Goal: Find contact information: Find contact information

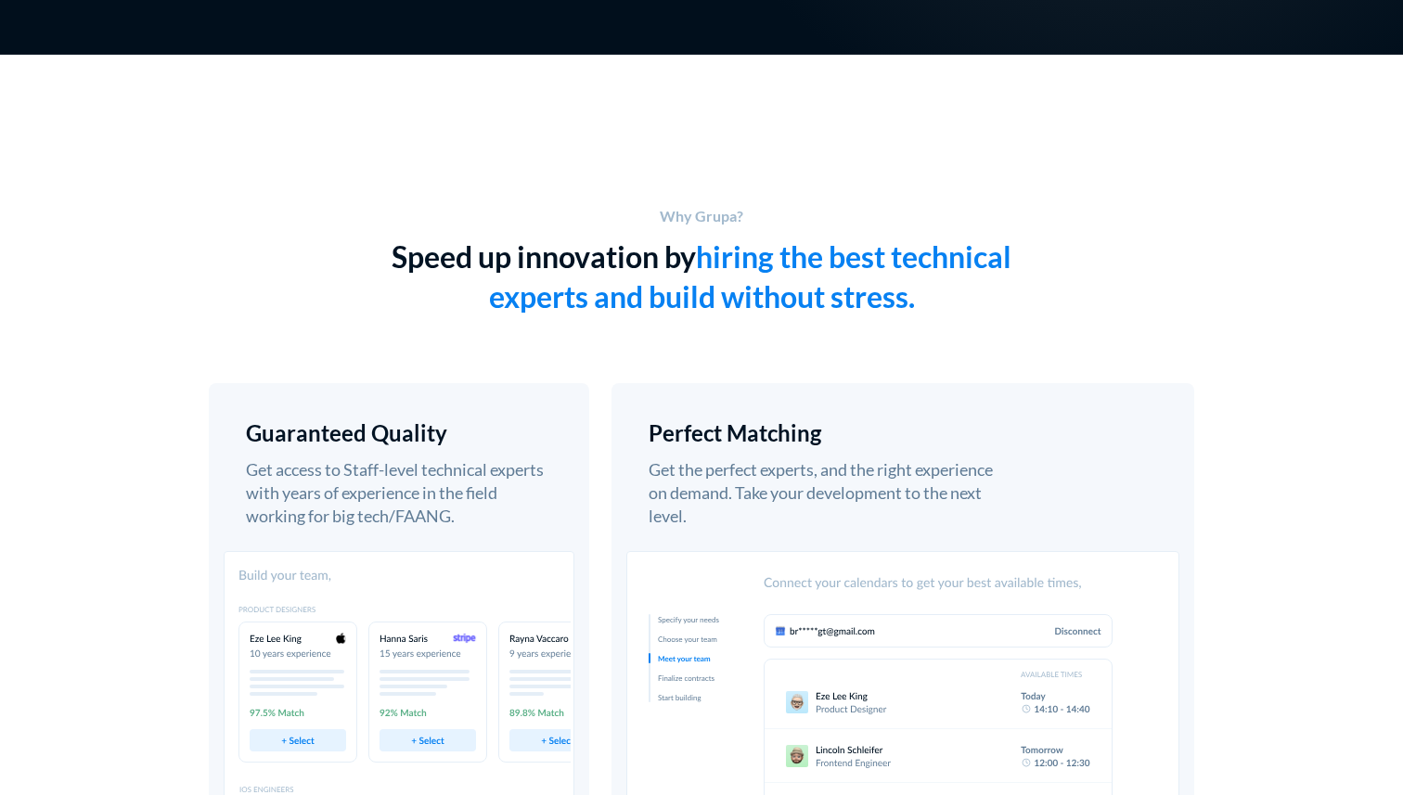
scroll to position [809, 0]
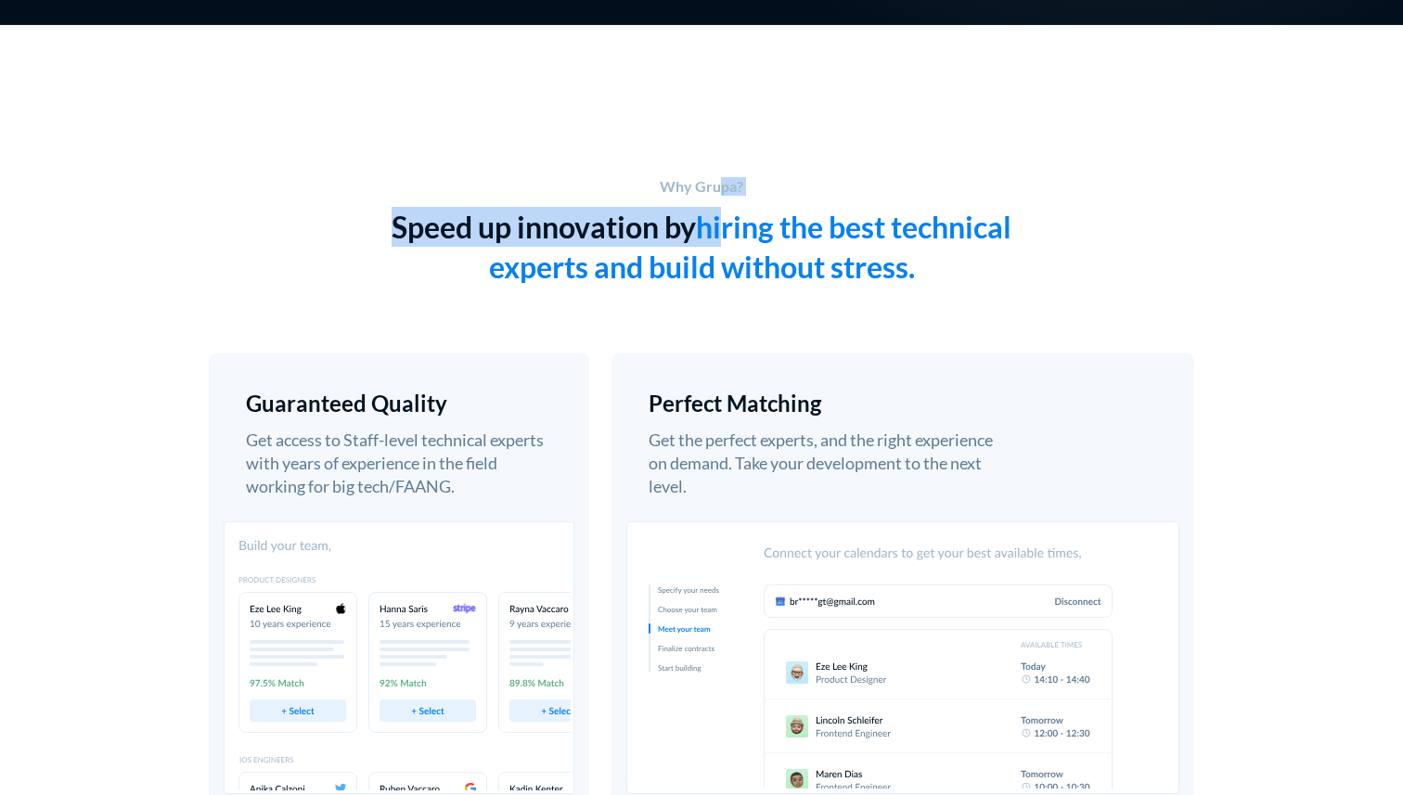
drag, startPoint x: 716, startPoint y: 191, endPoint x: 729, endPoint y: 227, distance: 38.2
click at [729, 227] on div "Why Grupa? Speed up innovation by hiring the best technical experts and build w…" at bounding box center [701, 235] width 975 height 117
click at [729, 227] on h1 "hiring the best technical experts and build without stress." at bounding box center [750, 247] width 523 height 76
click at [783, 231] on h1 "hiring the best technical experts and build without stress." at bounding box center [750, 247] width 523 height 76
drag, startPoint x: 647, startPoint y: 230, endPoint x: 758, endPoint y: 230, distance: 111.4
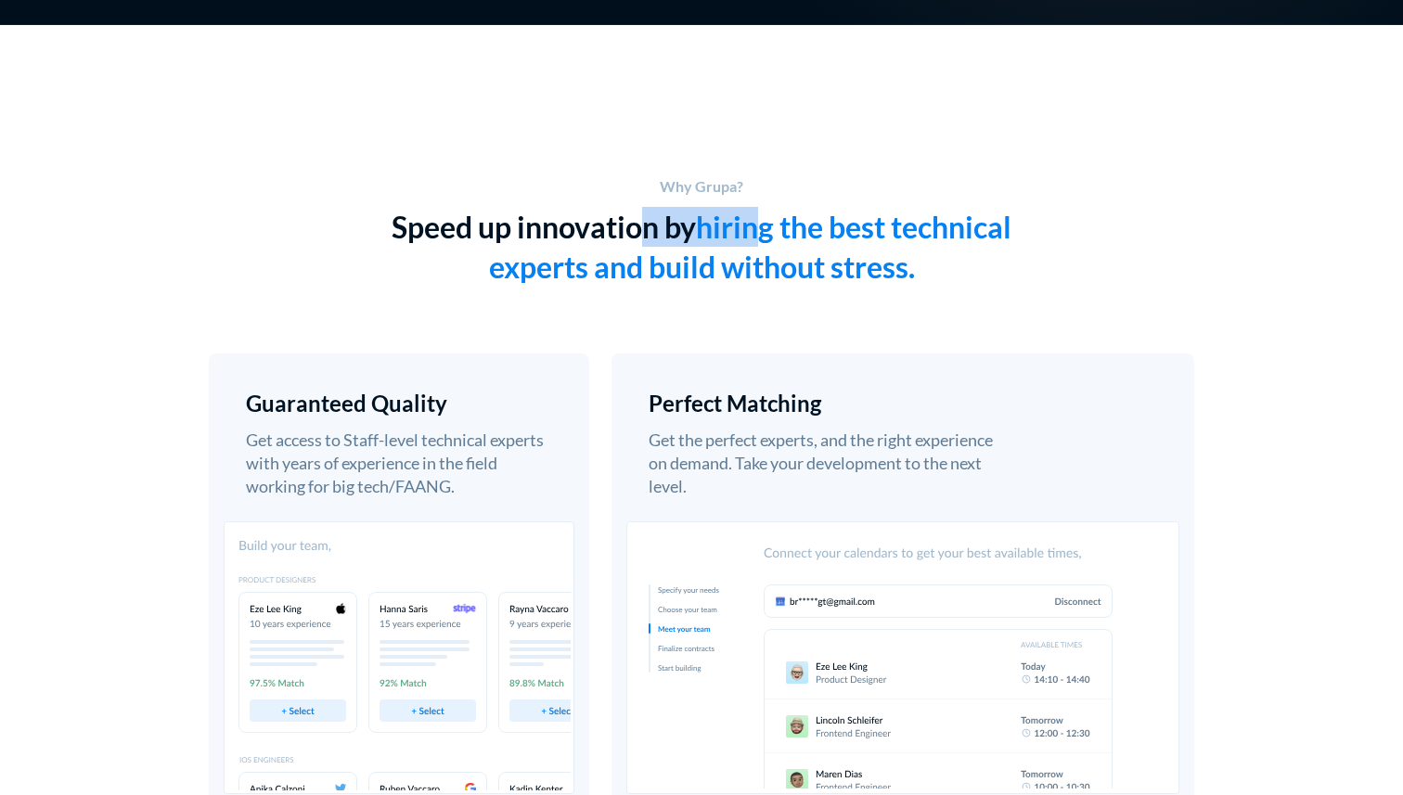
click at [758, 230] on div "Speed up innovation by hiring the best technical experts and build without stre…" at bounding box center [701, 247] width 631 height 80
click at [758, 230] on h1 "hiring the best technical experts and build without stress." at bounding box center [750, 247] width 523 height 76
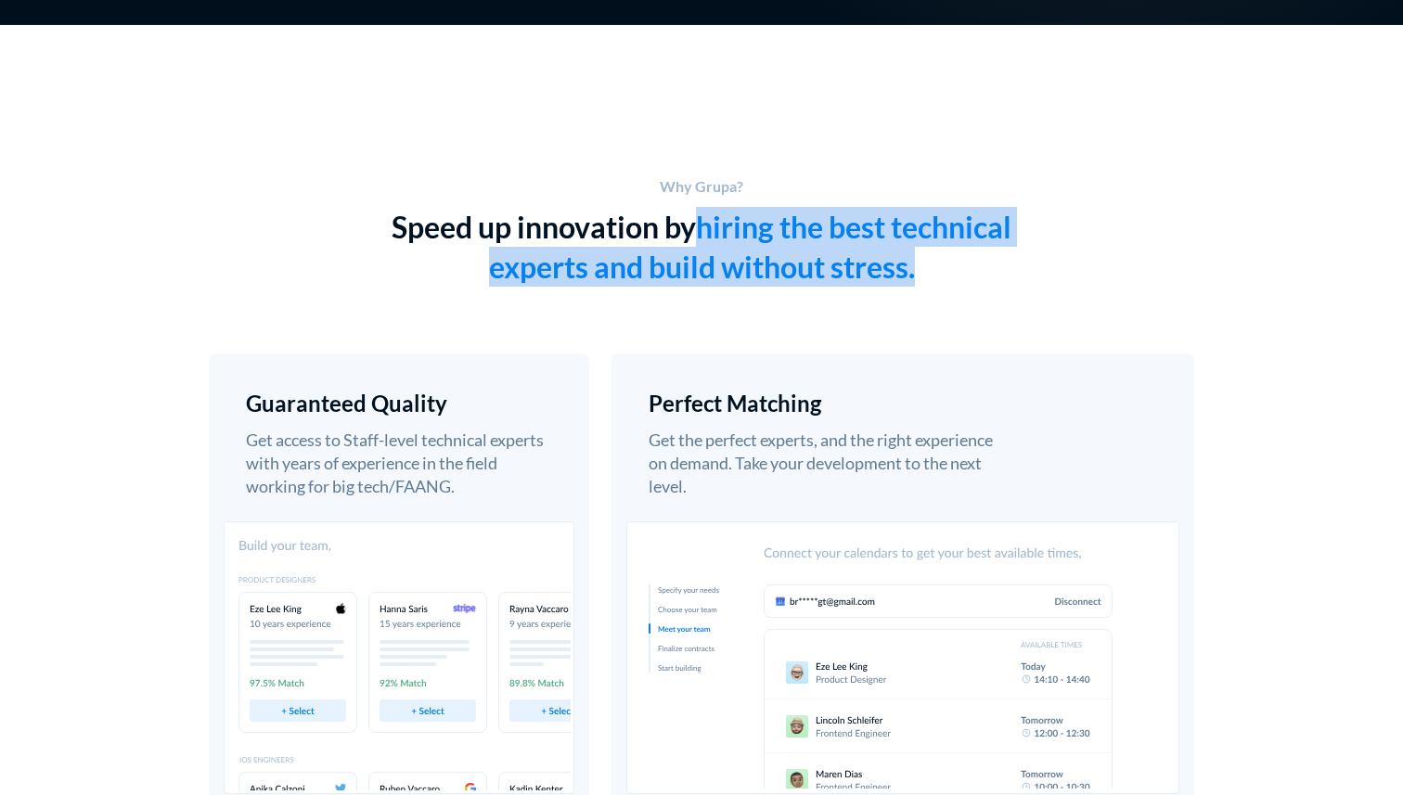
drag, startPoint x: 691, startPoint y: 227, endPoint x: 732, endPoint y: 297, distance: 80.7
drag, startPoint x: 699, startPoint y: 217, endPoint x: 699, endPoint y: 279, distance: 62.2
click at [699, 279] on h1 "hiring the best technical experts and build without stress." at bounding box center [750, 247] width 523 height 76
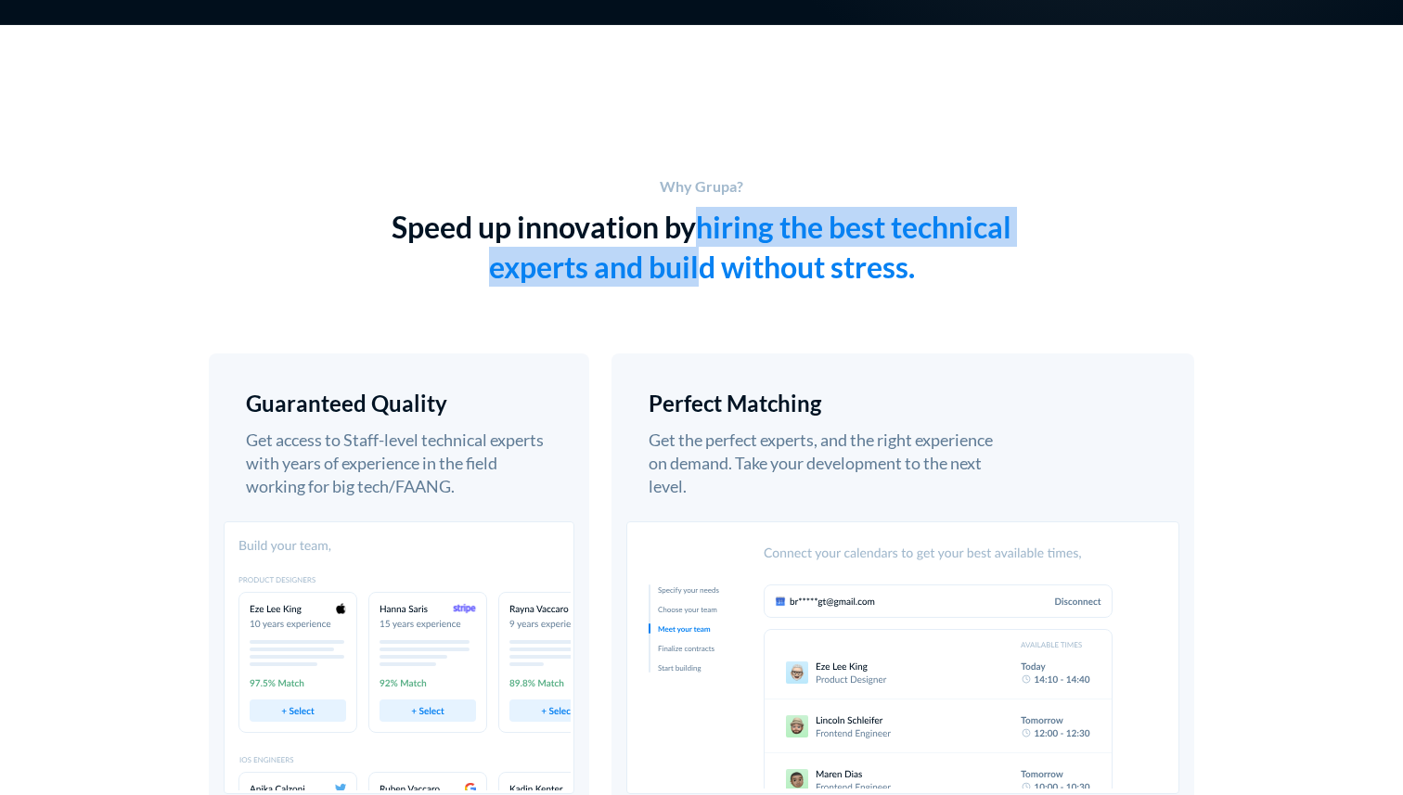
click at [699, 279] on h1 "hiring the best technical experts and build without stress." at bounding box center [750, 247] width 523 height 76
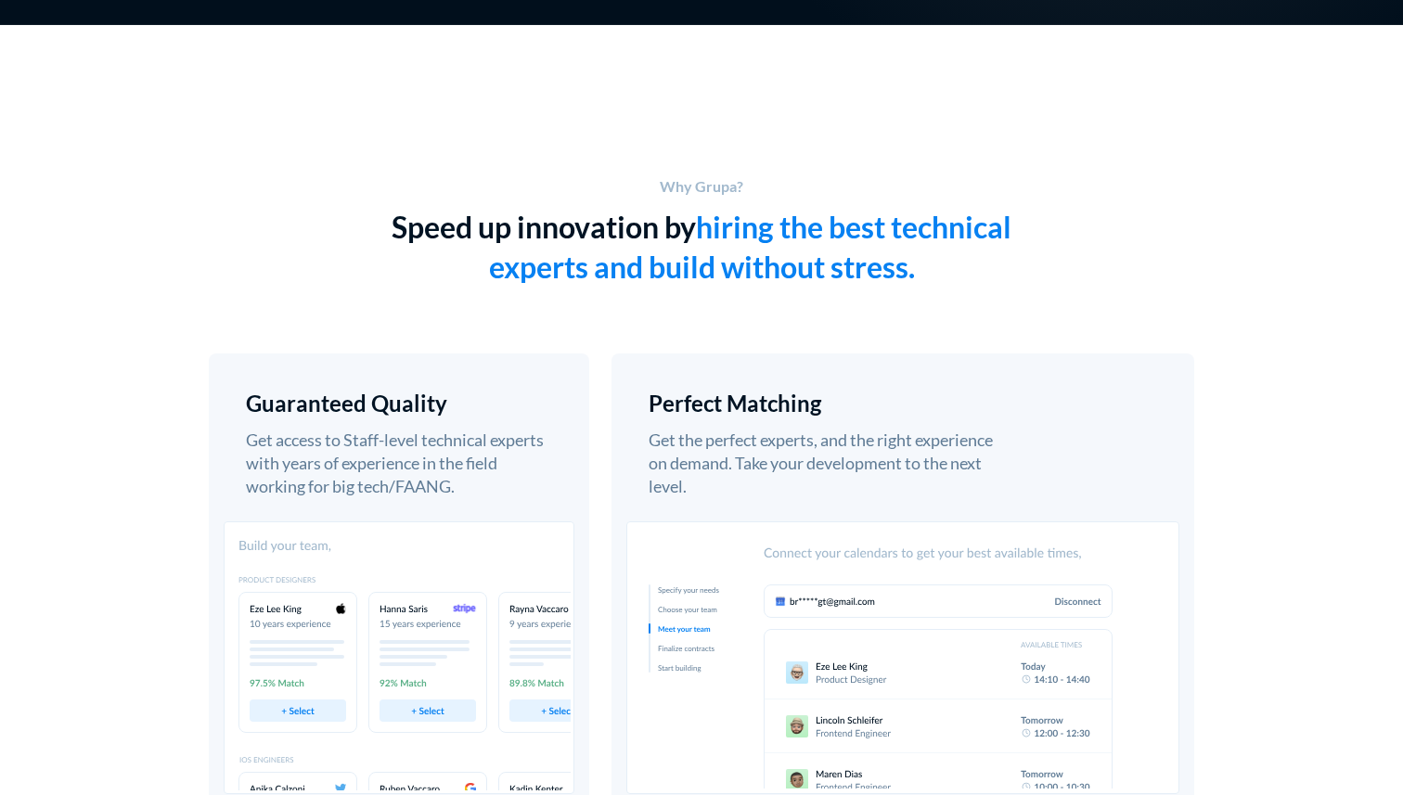
drag, startPoint x: 699, startPoint y: 200, endPoint x: 701, endPoint y: 296, distance: 95.6
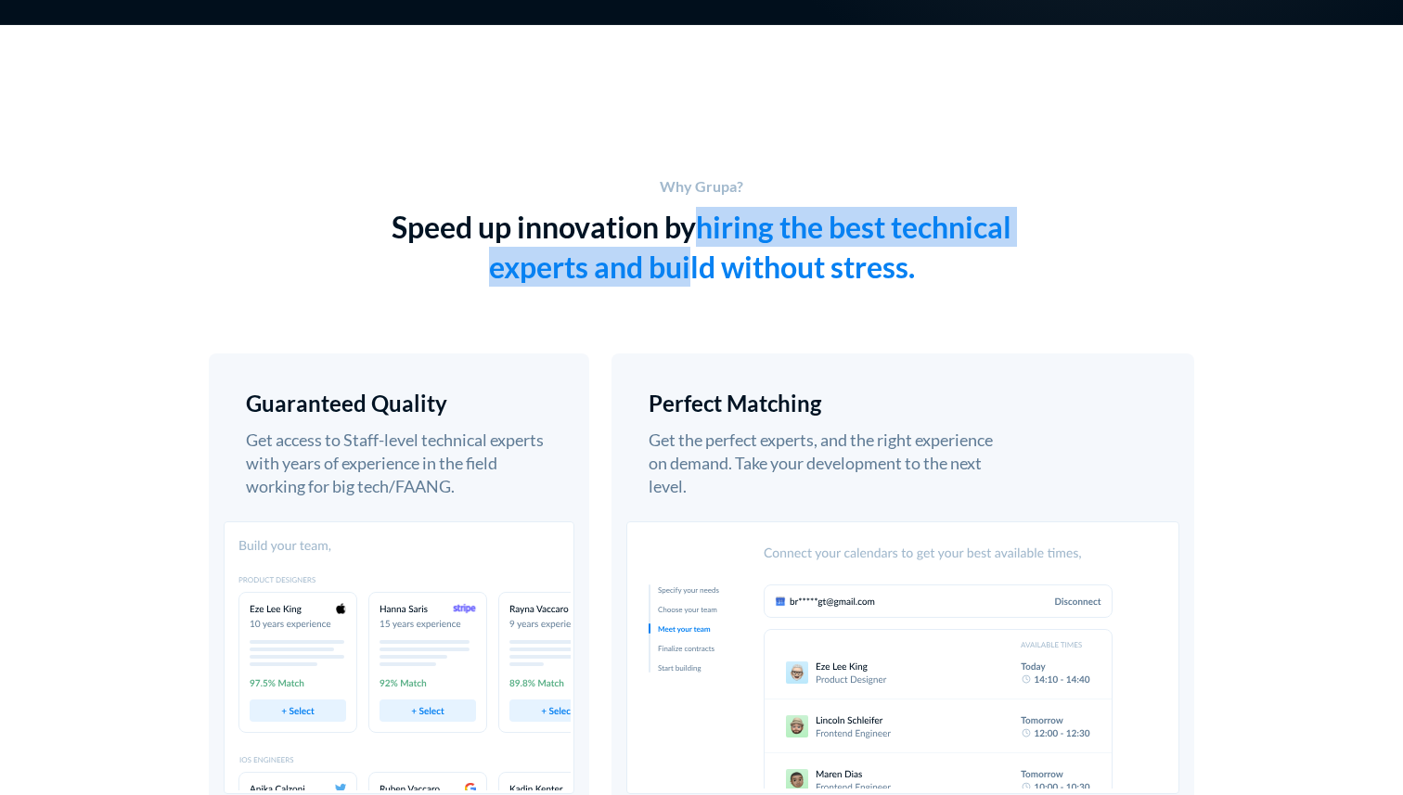
drag, startPoint x: 690, startPoint y: 227, endPoint x: 690, endPoint y: 273, distance: 45.5
click at [690, 273] on div "Speed up innovation by hiring the best technical experts and build without stre…" at bounding box center [701, 247] width 631 height 80
click at [690, 273] on h1 "hiring the best technical experts and build without stress." at bounding box center [750, 247] width 523 height 76
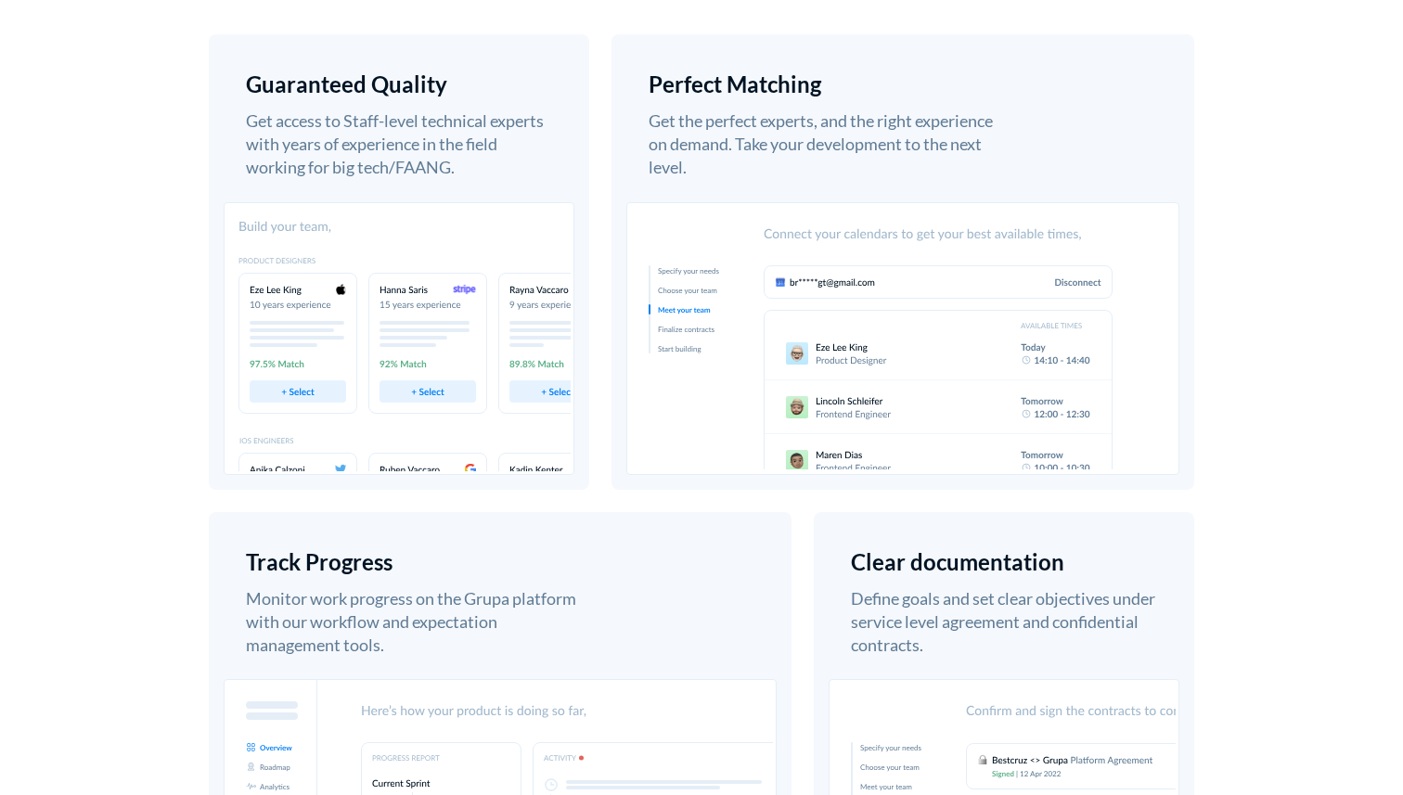
scroll to position [1130, 0]
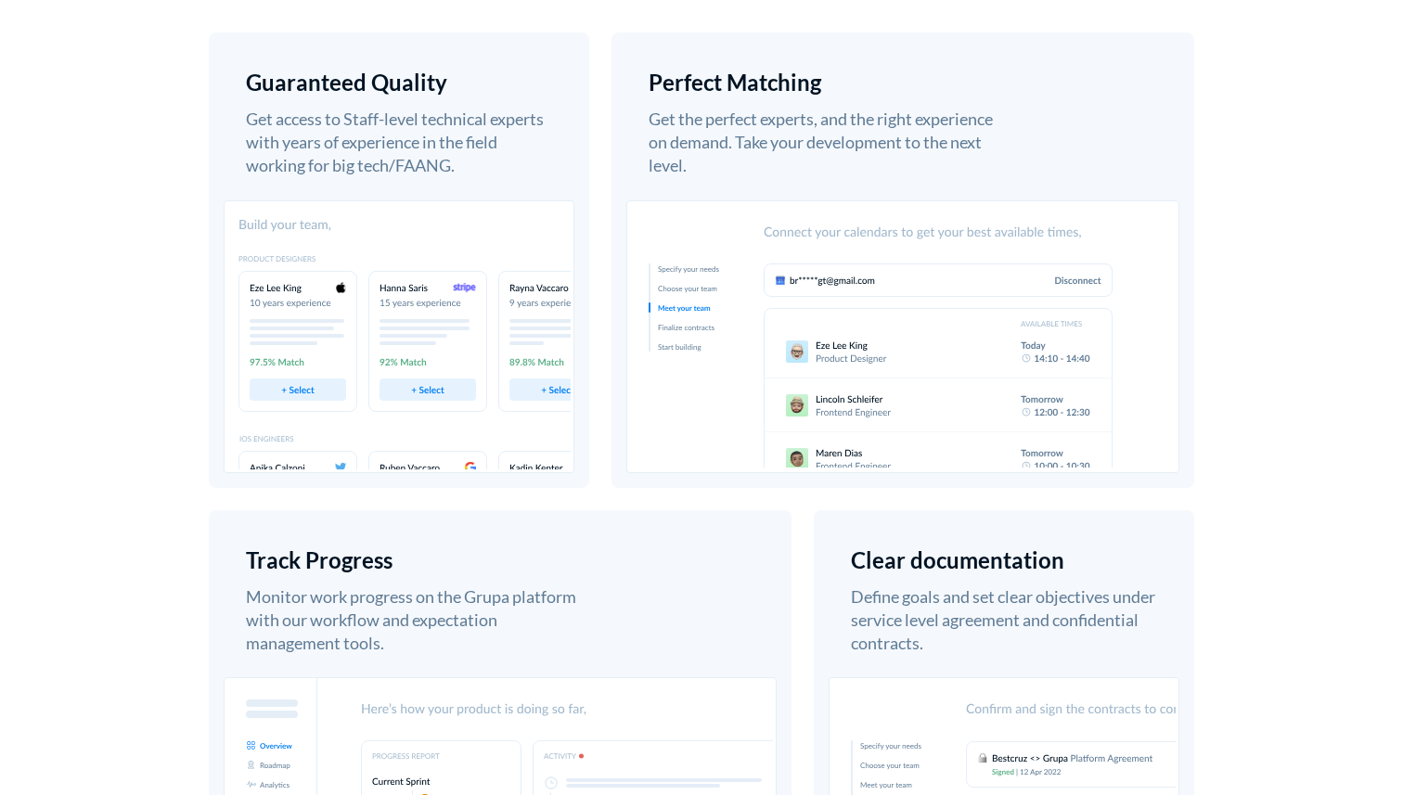
click at [481, 280] on img at bounding box center [399, 336] width 351 height 273
click at [723, 173] on div "Get the perfect experts, and the right experience on demand. Take your developm…" at bounding box center [821, 143] width 344 height 71
drag, startPoint x: 778, startPoint y: 84, endPoint x: 778, endPoint y: 152, distance: 67.8
click at [778, 152] on div "Perfect Matching Get the perfect experts, and the right experience on demand. T…" at bounding box center [821, 124] width 344 height 108
click at [778, 152] on div "Get the perfect experts, and the right experience on demand. Take your developm…" at bounding box center [821, 143] width 344 height 71
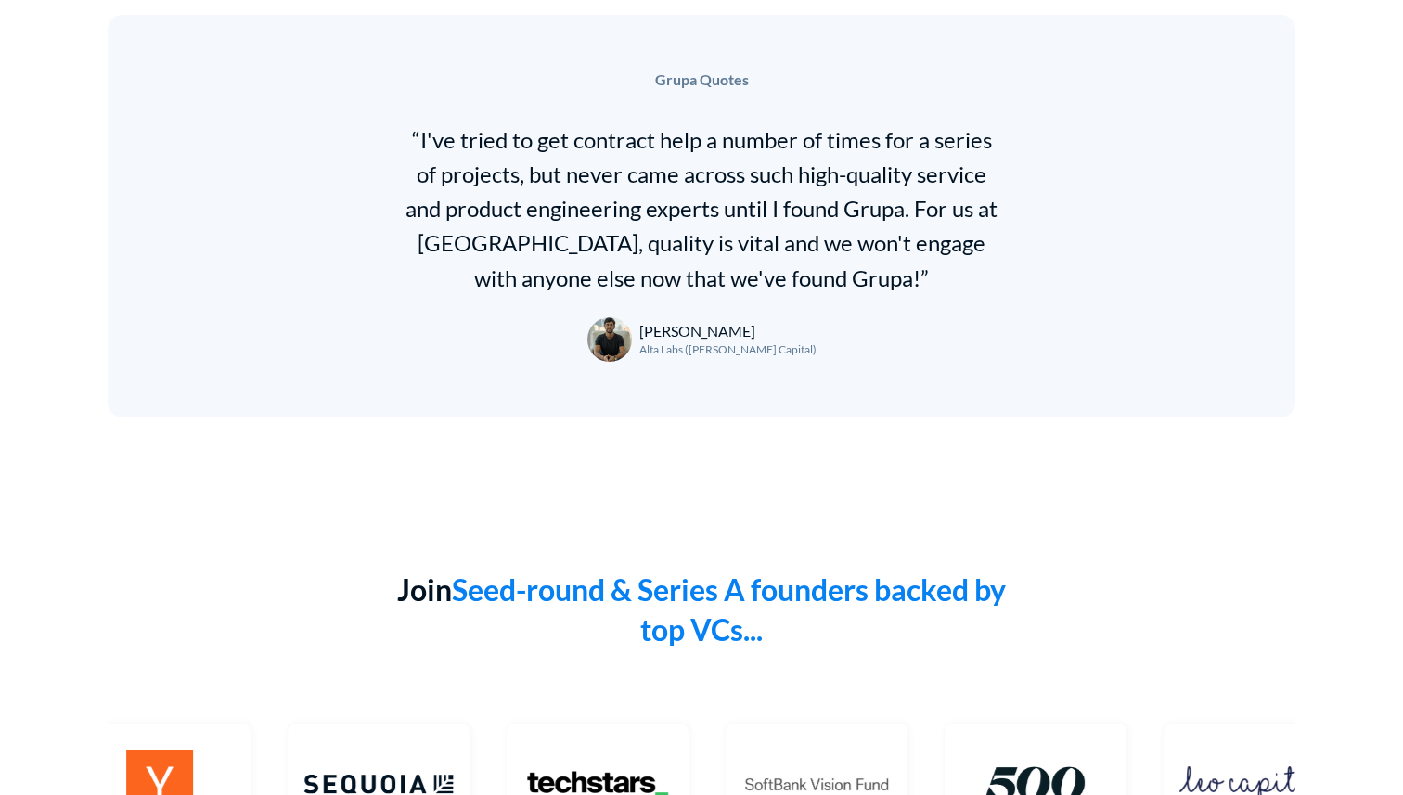
scroll to position [2623, 0]
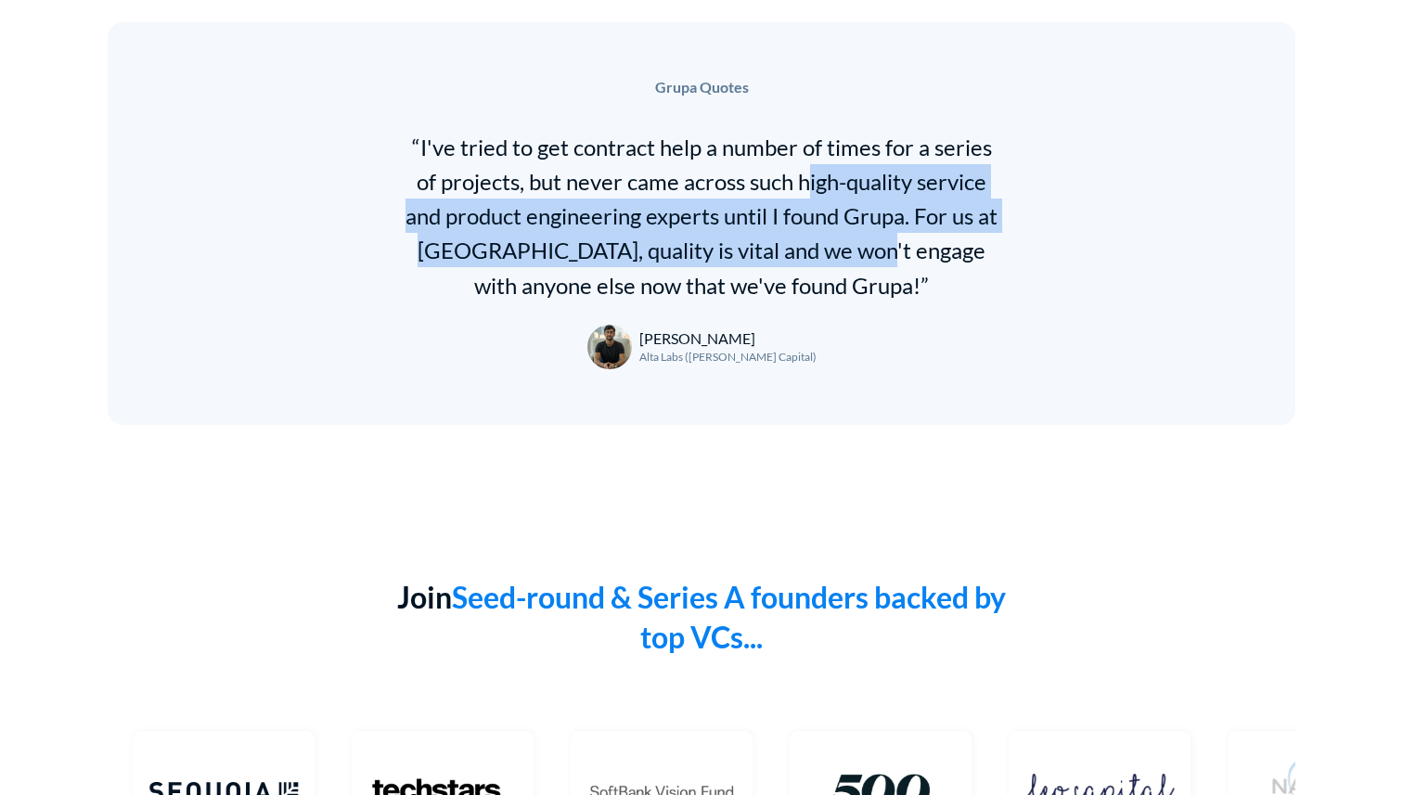
drag, startPoint x: 772, startPoint y: 170, endPoint x: 774, endPoint y: 253, distance: 83.5
click at [774, 253] on div "“I've tried to get contract help a number of times for a series of projects, bu…" at bounding box center [701, 216] width 603 height 173
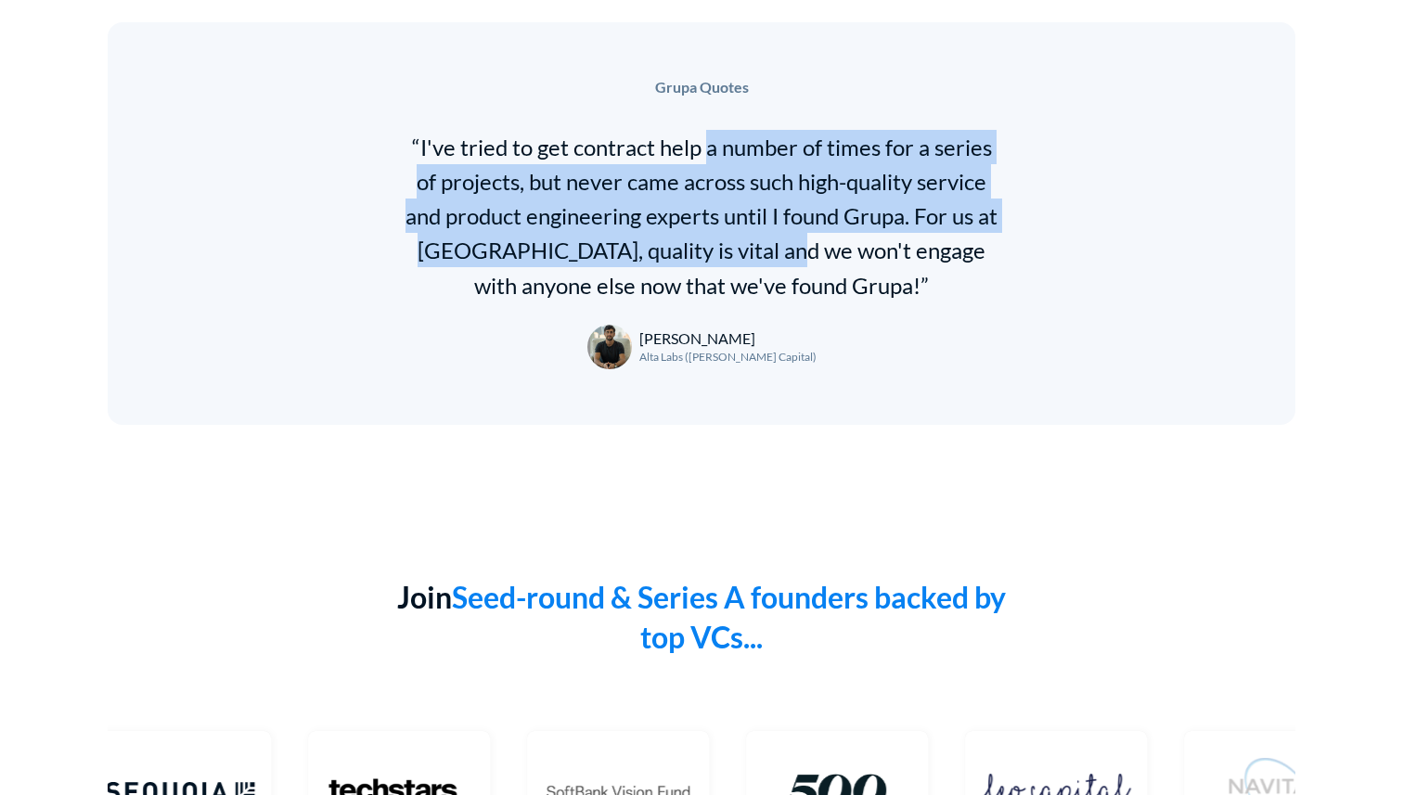
drag, startPoint x: 696, startPoint y: 148, endPoint x: 703, endPoint y: 234, distance: 85.6
click at [703, 234] on div "“I've tried to get contract help a number of times for a series of projects, bu…" at bounding box center [701, 216] width 603 height 173
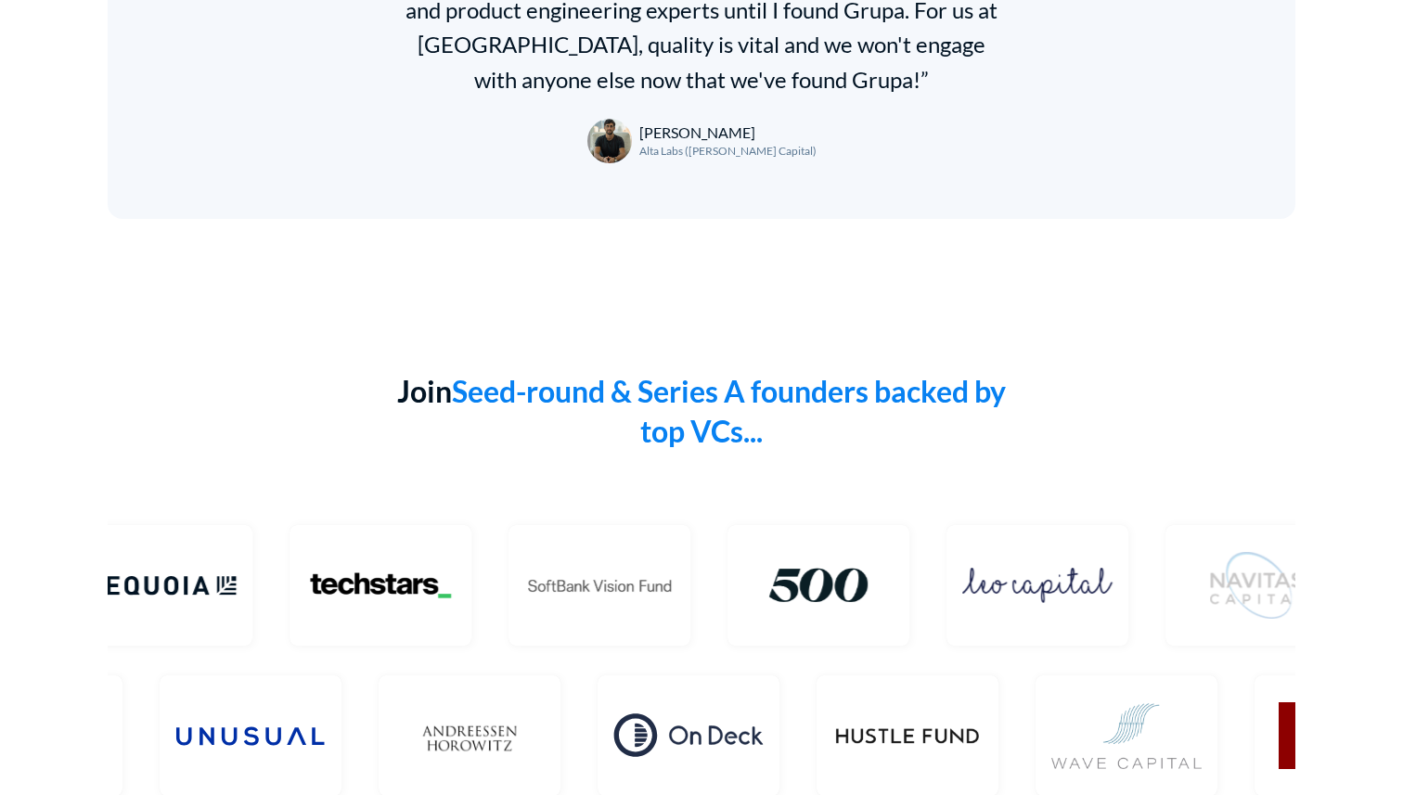
scroll to position [2975, 0]
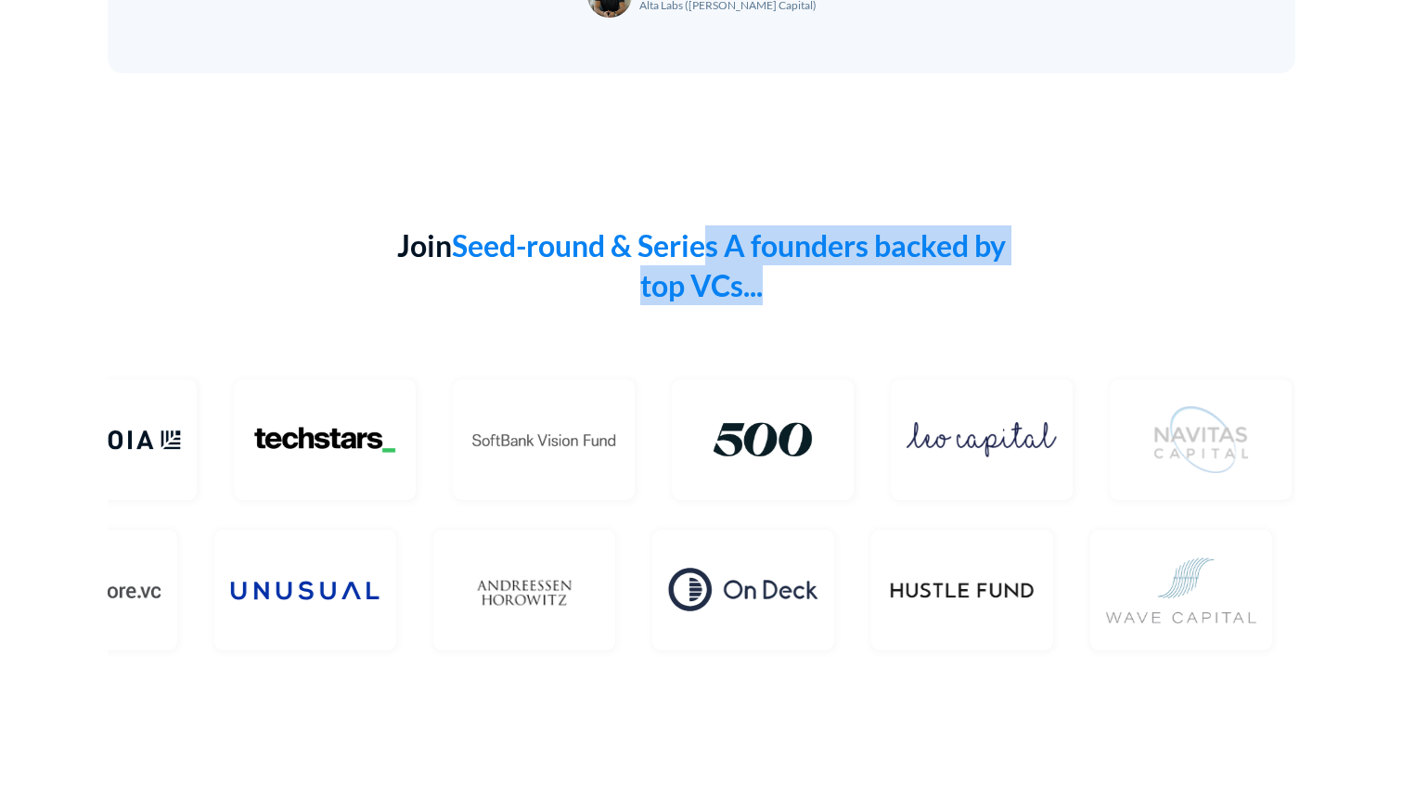
drag, startPoint x: 706, startPoint y: 252, endPoint x: 706, endPoint y: 312, distance: 60.3
click at [706, 312] on div "Join Seed-round & Series A founders backed by top VCs..." at bounding box center [701, 269] width 975 height 87
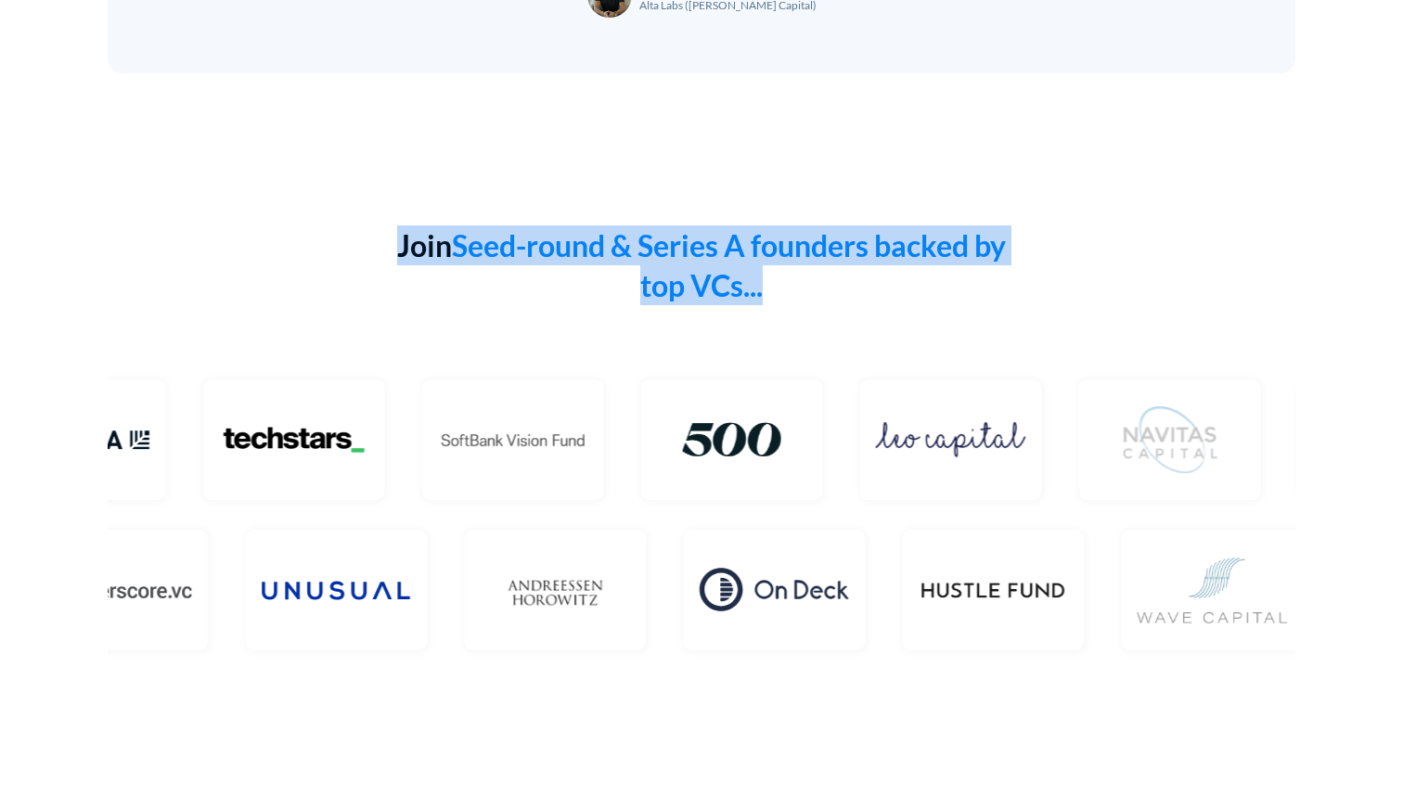
drag, startPoint x: 701, startPoint y: 219, endPoint x: 703, endPoint y: 305, distance: 86.3
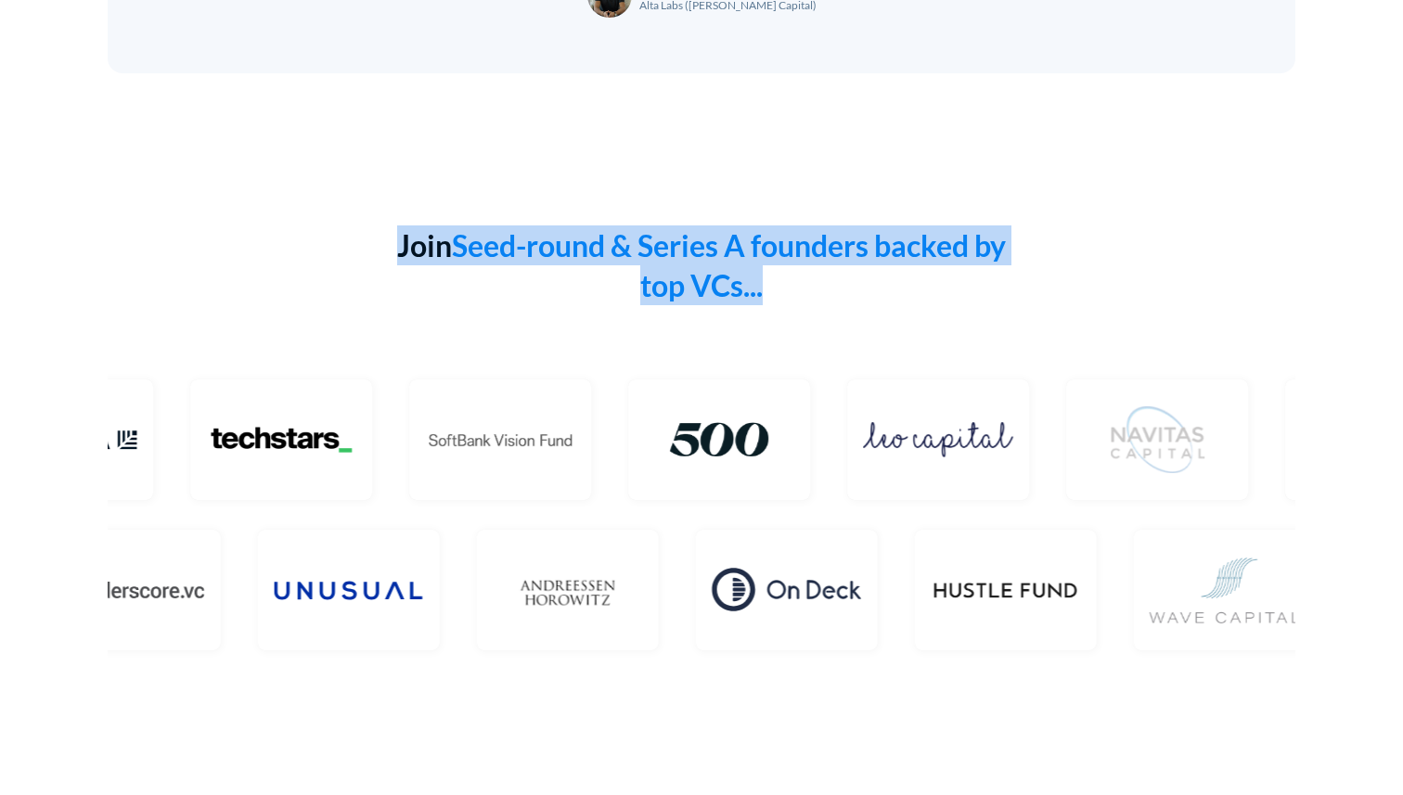
click at [703, 305] on div "Join Seed-round & Series A founders backed by top VCs..." at bounding box center [701, 269] width 975 height 87
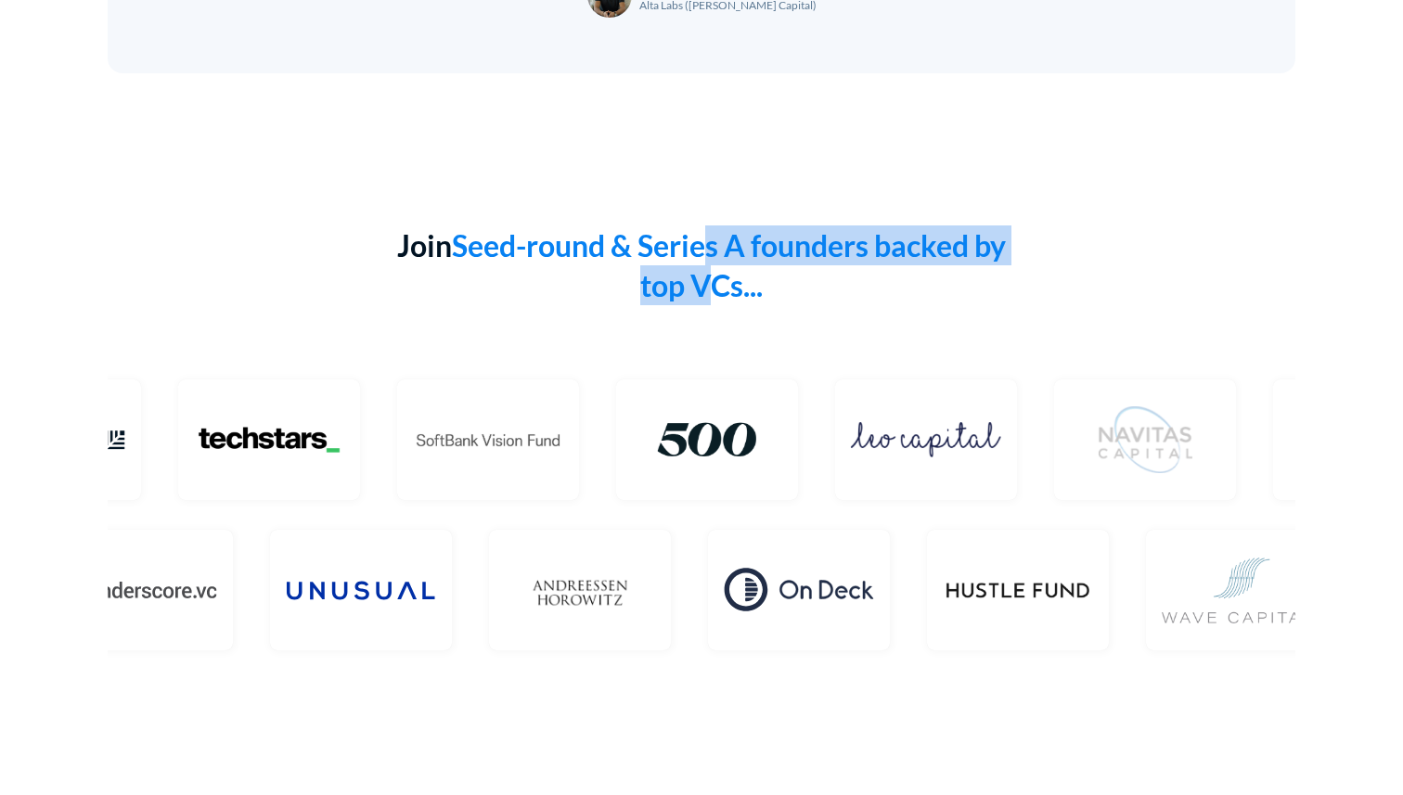
drag, startPoint x: 703, startPoint y: 244, endPoint x: 703, endPoint y: 286, distance: 41.8
click at [703, 286] on h1 "Seed-round & Series A founders backed by top VCs..." at bounding box center [729, 265] width 554 height 76
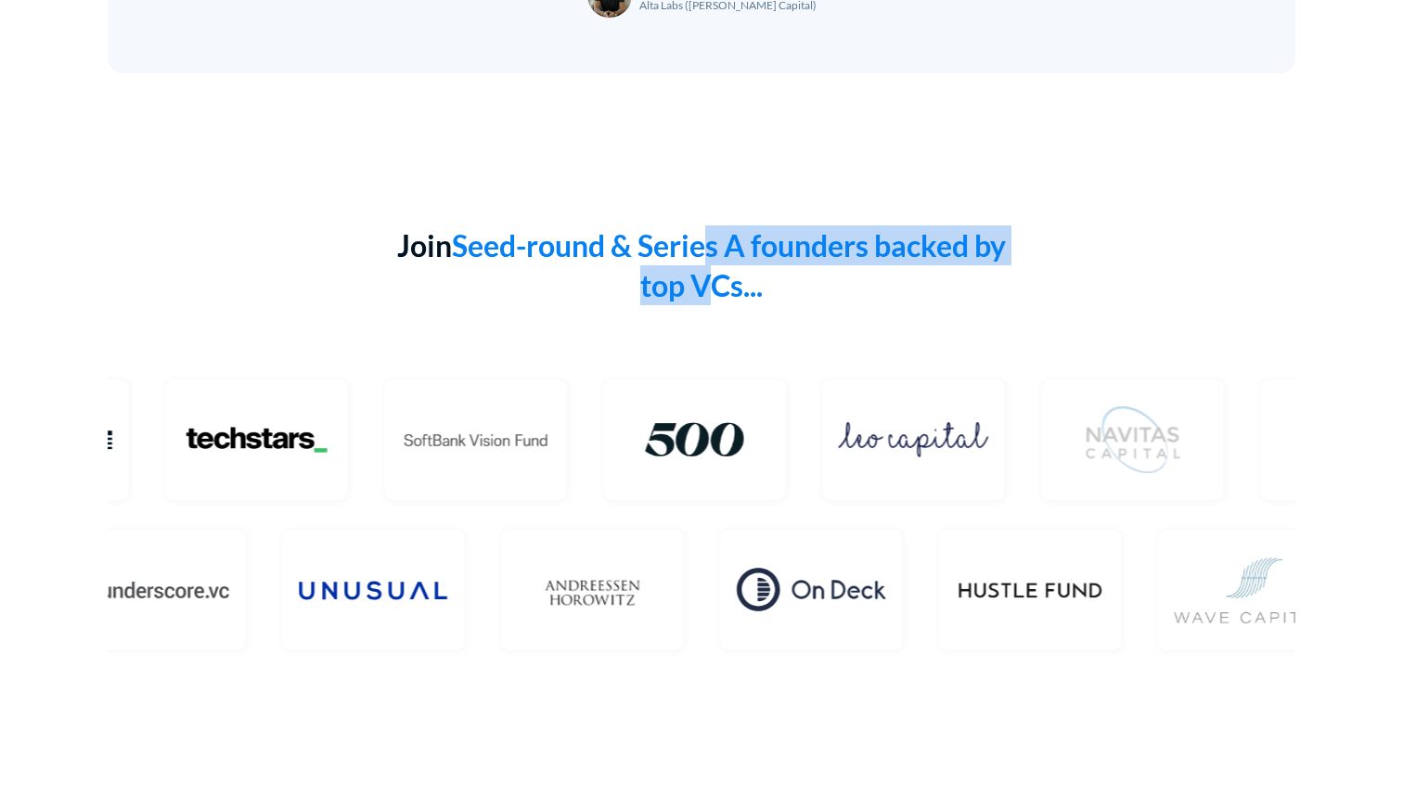
click at [703, 286] on h1 "Seed-round & Series A founders backed by top VCs..." at bounding box center [729, 265] width 554 height 76
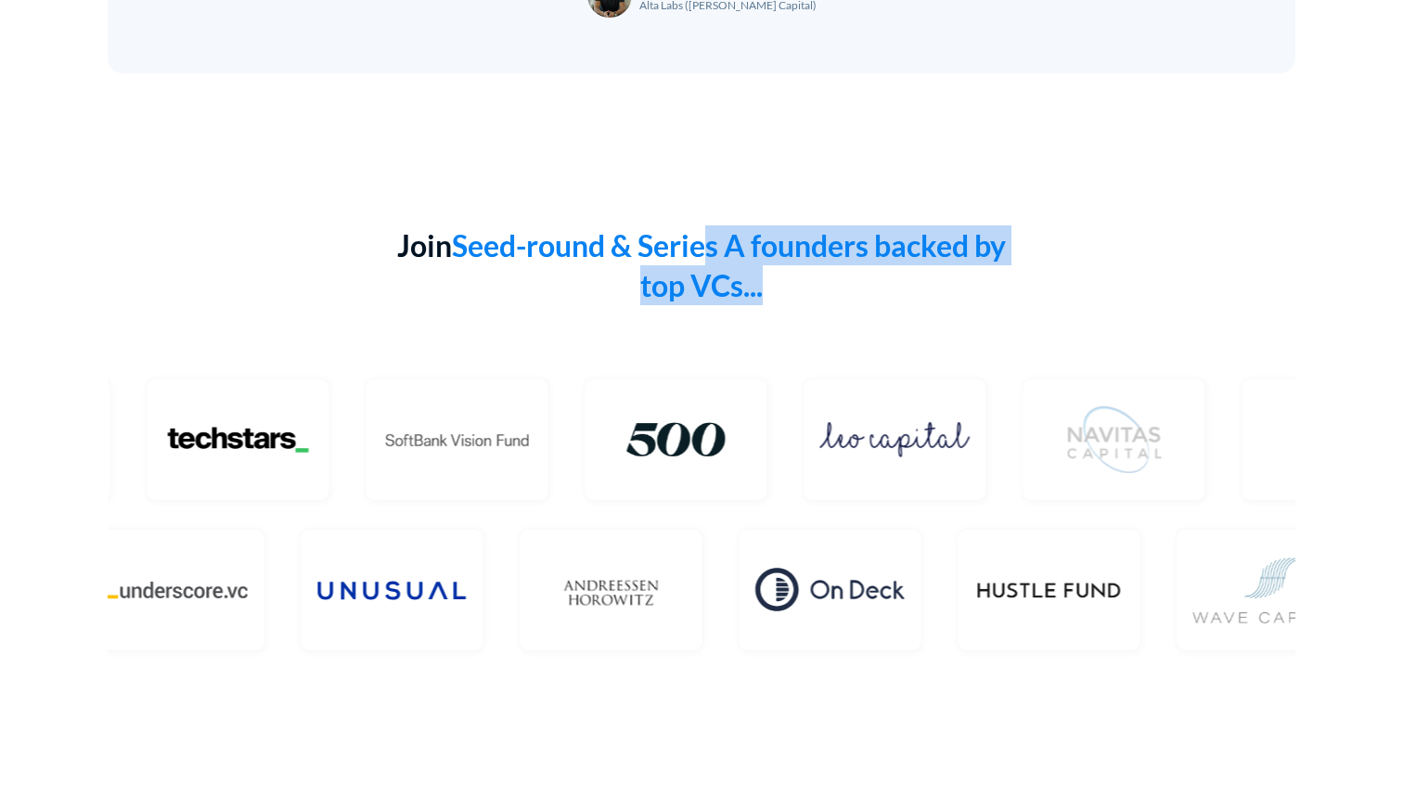
drag, startPoint x: 703, startPoint y: 251, endPoint x: 703, endPoint y: 307, distance: 56.6
click at [703, 307] on div "Join Seed-round & Series A founders backed by top VCs..." at bounding box center [701, 269] width 975 height 87
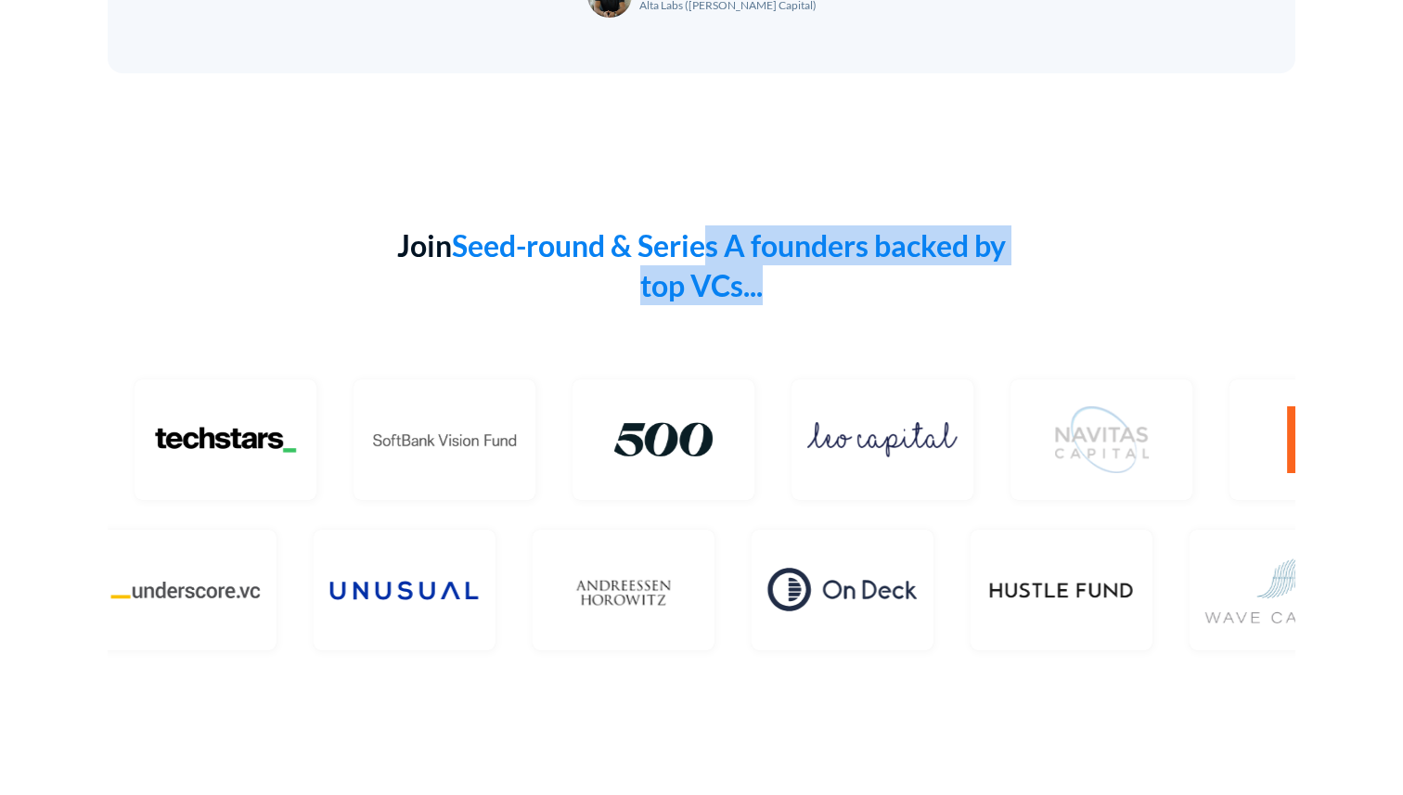
click at [703, 307] on div "Join Seed-round & Series A founders backed by top VCs..." at bounding box center [701, 269] width 975 height 87
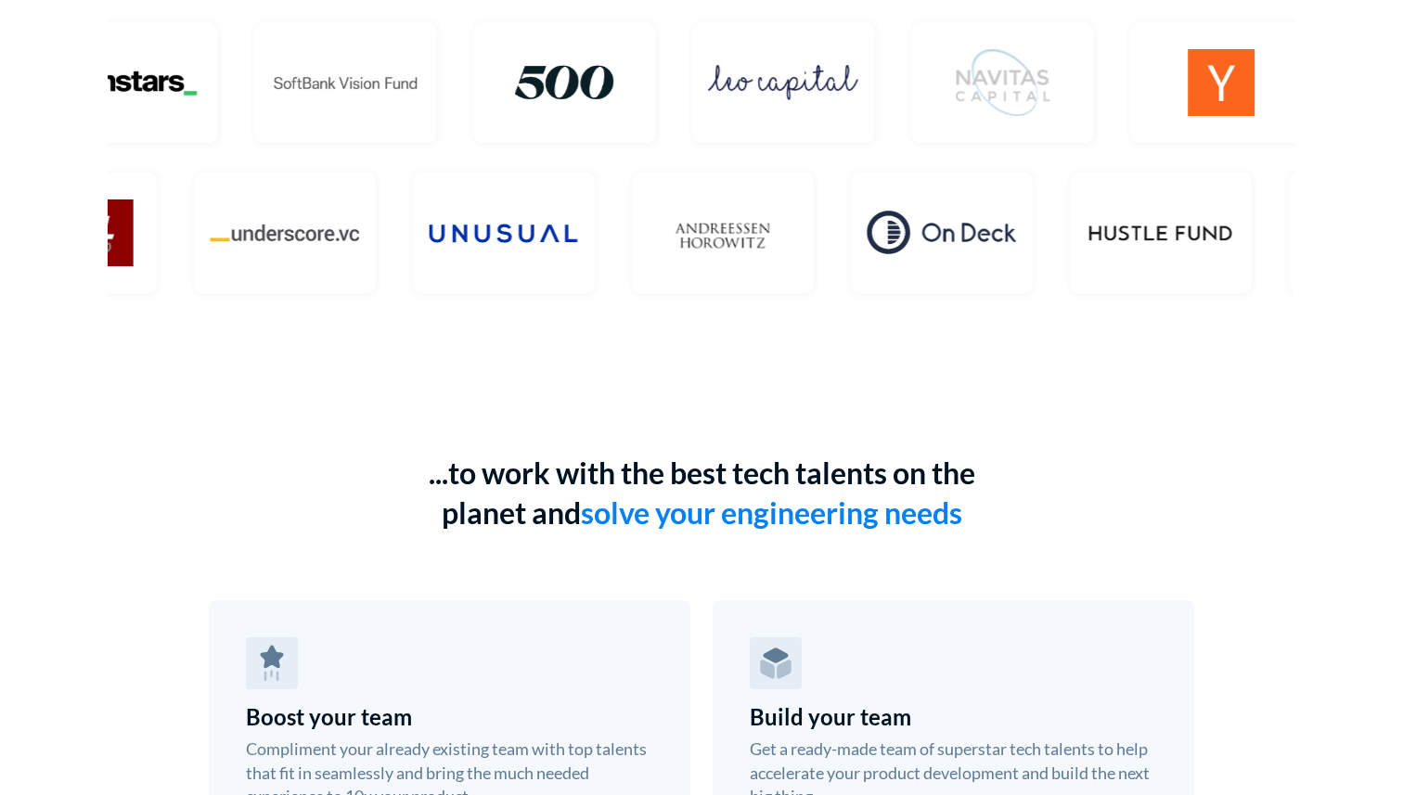
scroll to position [3416, 0]
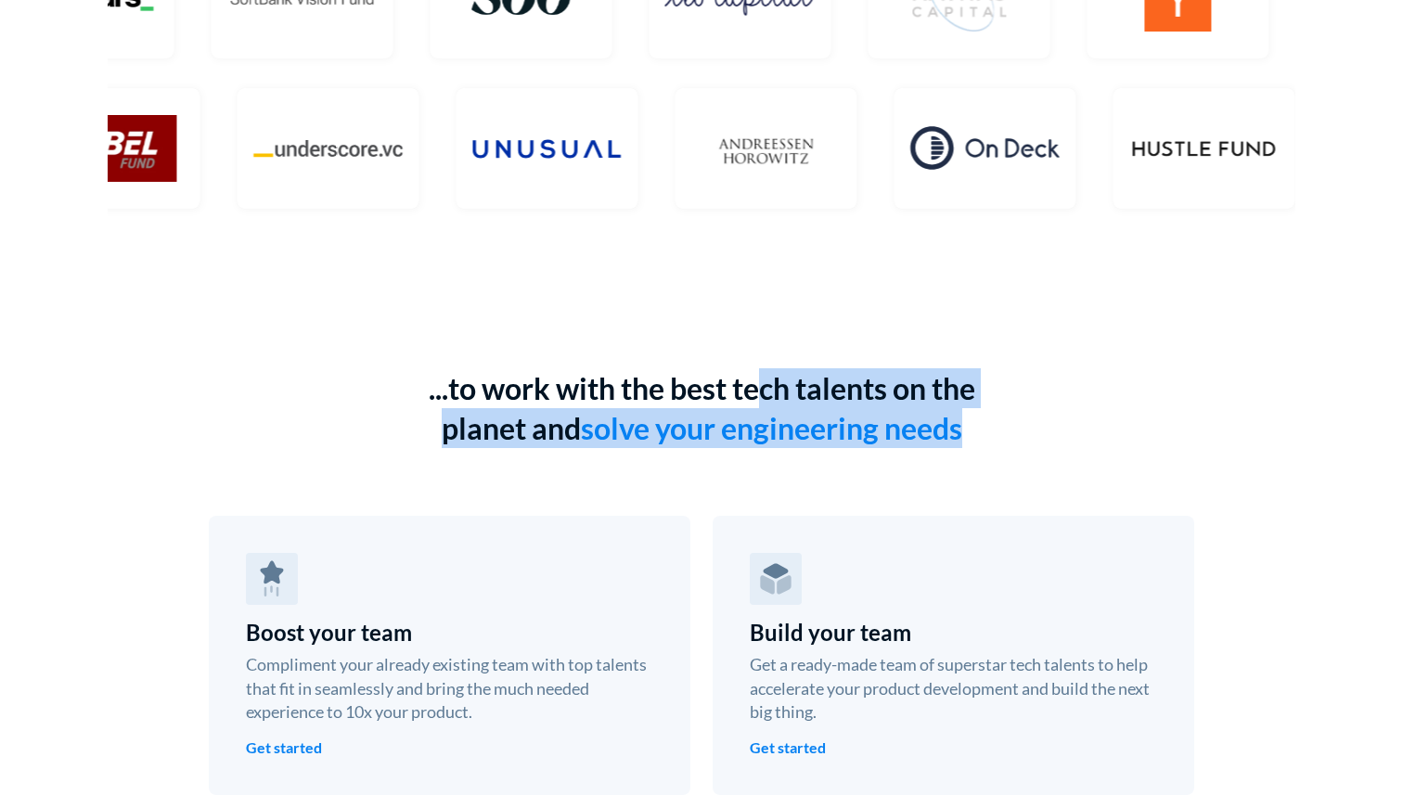
drag, startPoint x: 760, startPoint y: 400, endPoint x: 763, endPoint y: 452, distance: 52.0
click at [763, 452] on div "...to work with the best tech talents on the planet and solve your engineering …" at bounding box center [701, 411] width 975 height 87
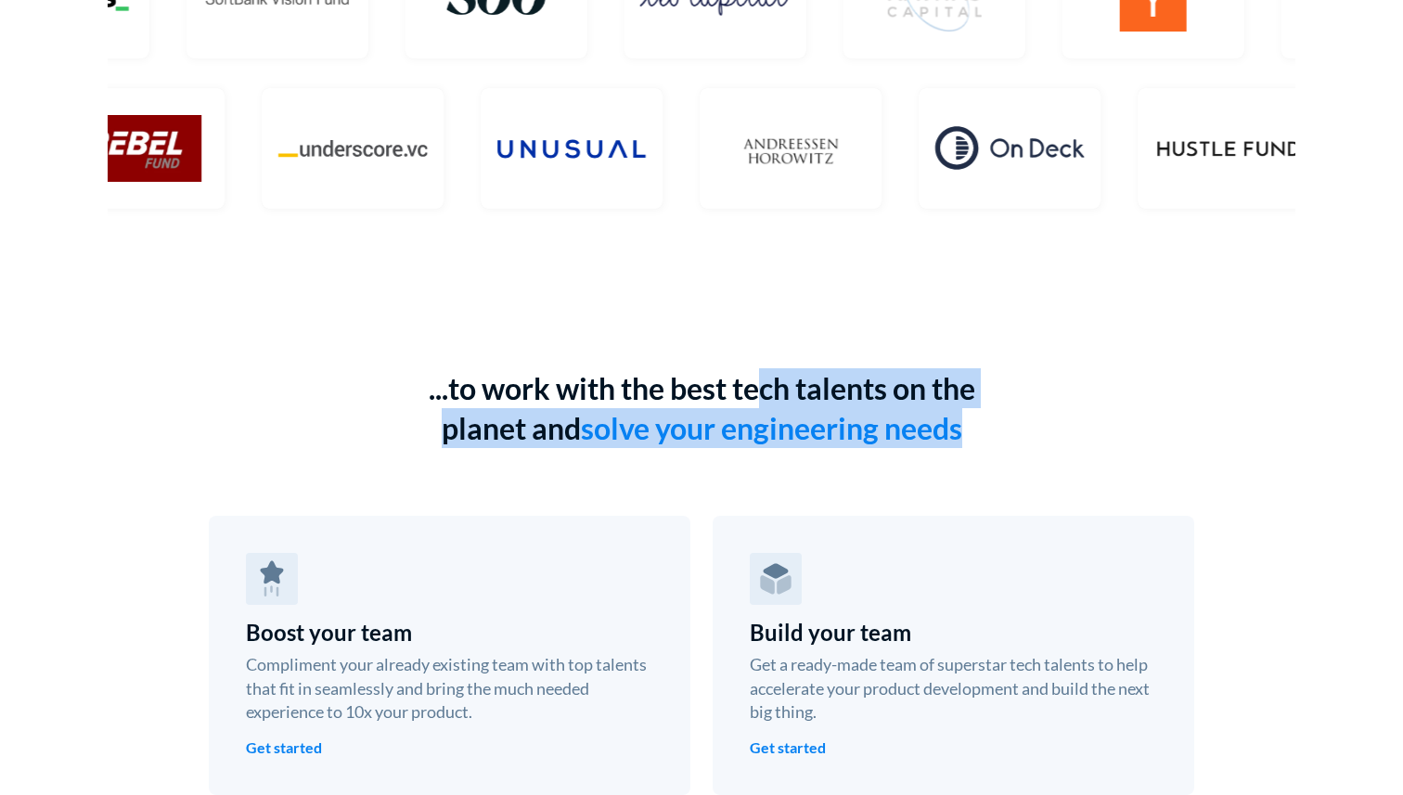
drag, startPoint x: 754, startPoint y: 402, endPoint x: 754, endPoint y: 465, distance: 63.1
click at [754, 465] on div "...to work with the best tech talents on the planet and solve your engineering …" at bounding box center [702, 581] width 1188 height 427
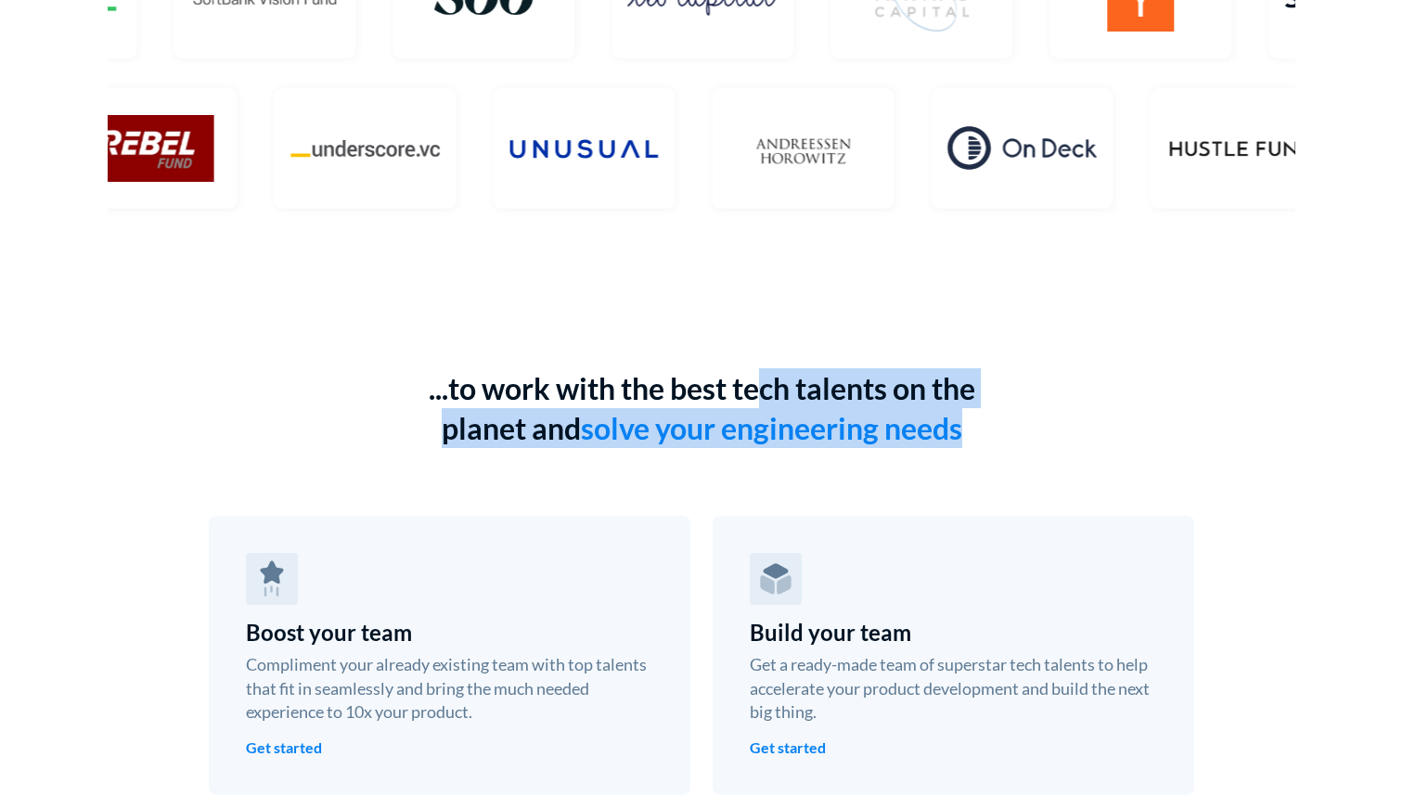
click at [754, 465] on div "...to work with the best tech talents on the planet and solve your engineering …" at bounding box center [702, 581] width 1188 height 427
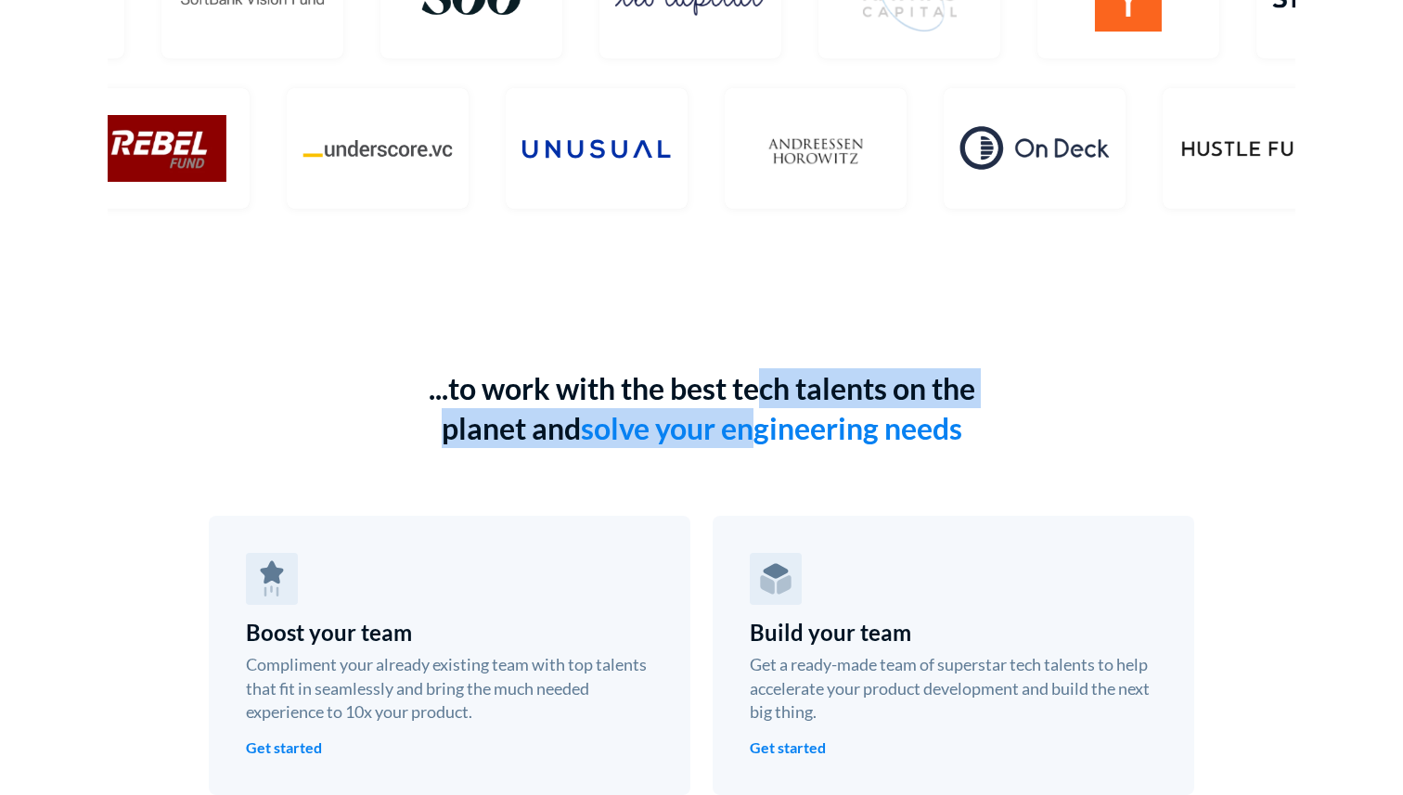
drag, startPoint x: 754, startPoint y: 385, endPoint x: 754, endPoint y: 428, distance: 42.7
click at [754, 428] on div "...to work with the best tech talents on the planet and solve your engineering …" at bounding box center [701, 408] width 631 height 80
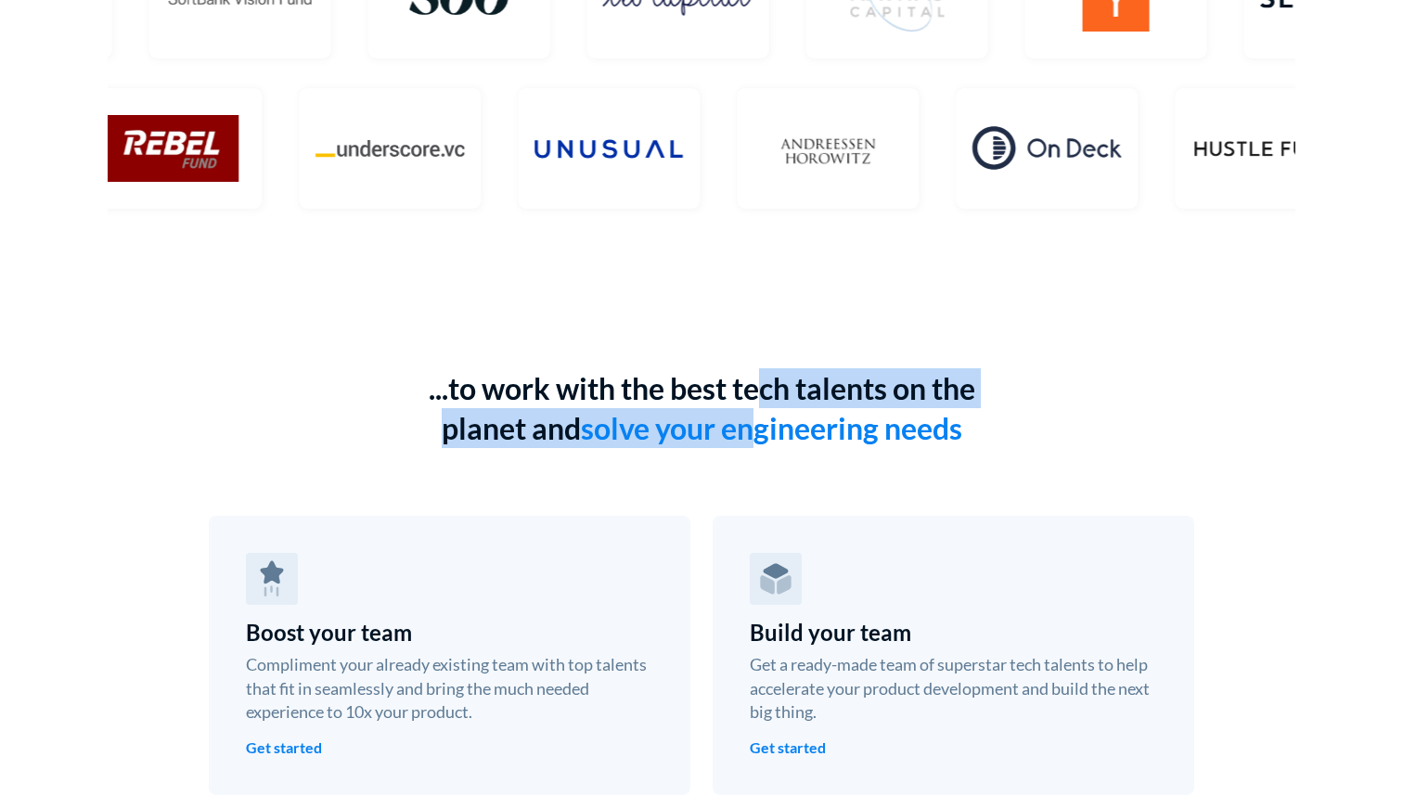
click at [754, 428] on h1 "solve your engineering needs" at bounding box center [771, 428] width 381 height 36
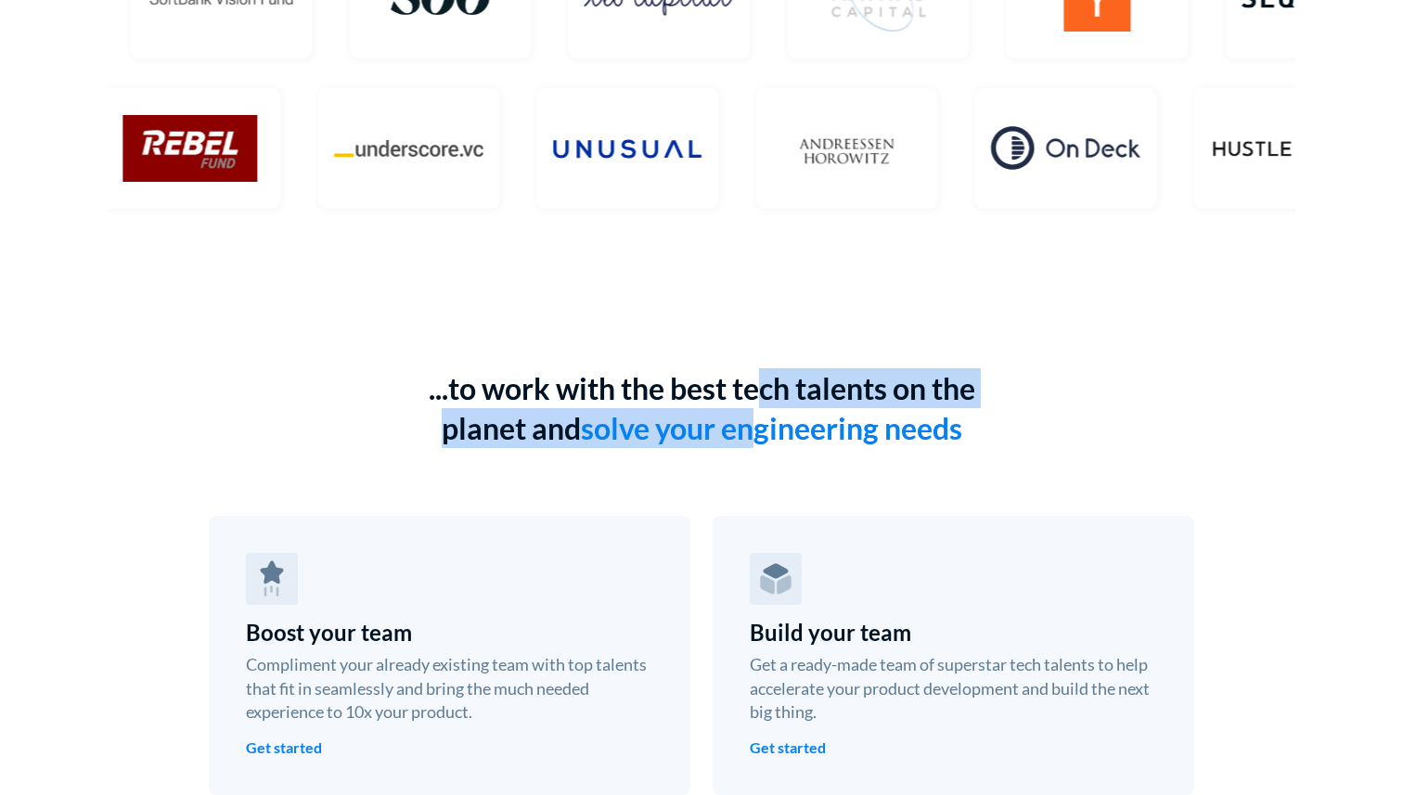
drag, startPoint x: 752, startPoint y: 371, endPoint x: 752, endPoint y: 412, distance: 40.8
click at [752, 412] on div "...to work with the best tech talents on the planet and solve your engineering …" at bounding box center [701, 408] width 631 height 80
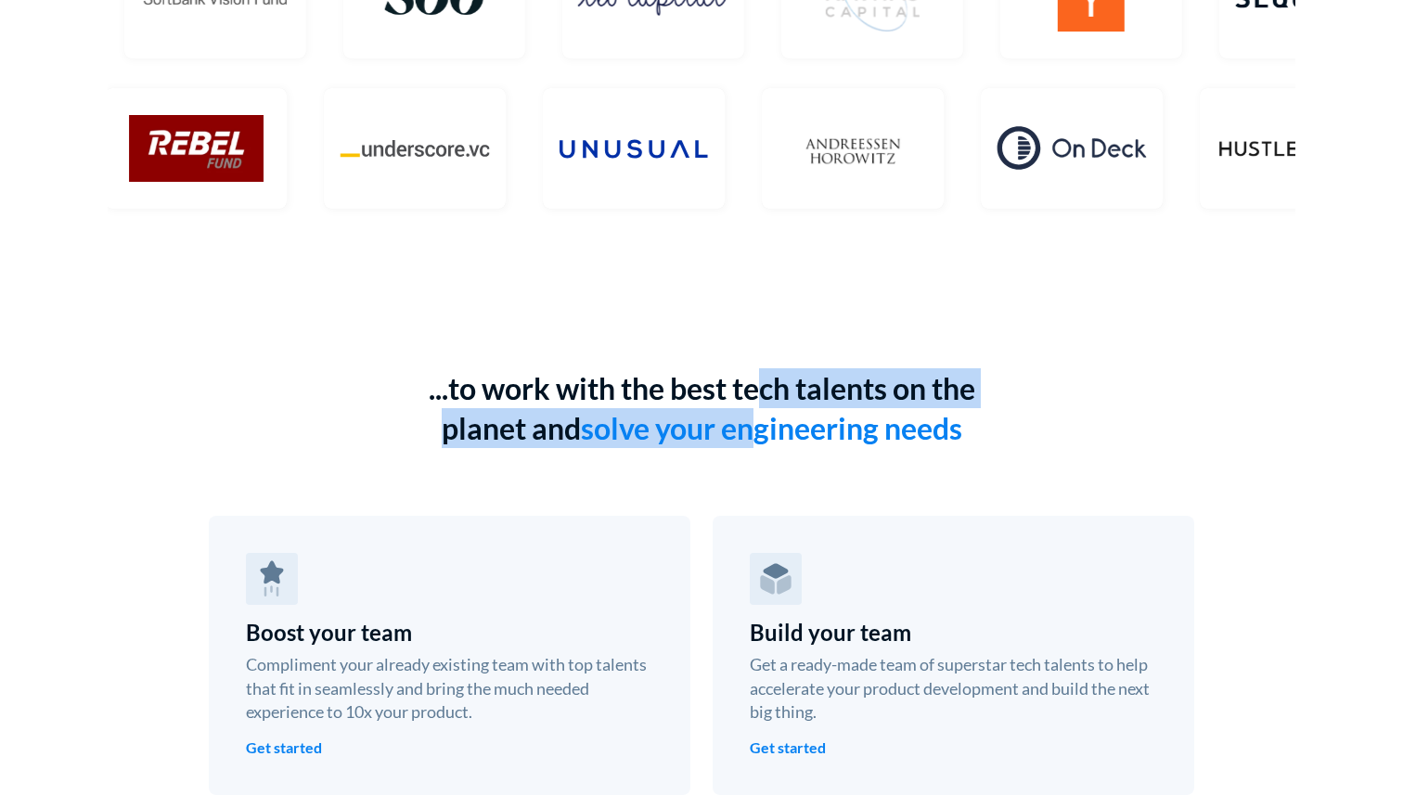
click at [752, 412] on h1 "solve your engineering needs" at bounding box center [771, 428] width 381 height 36
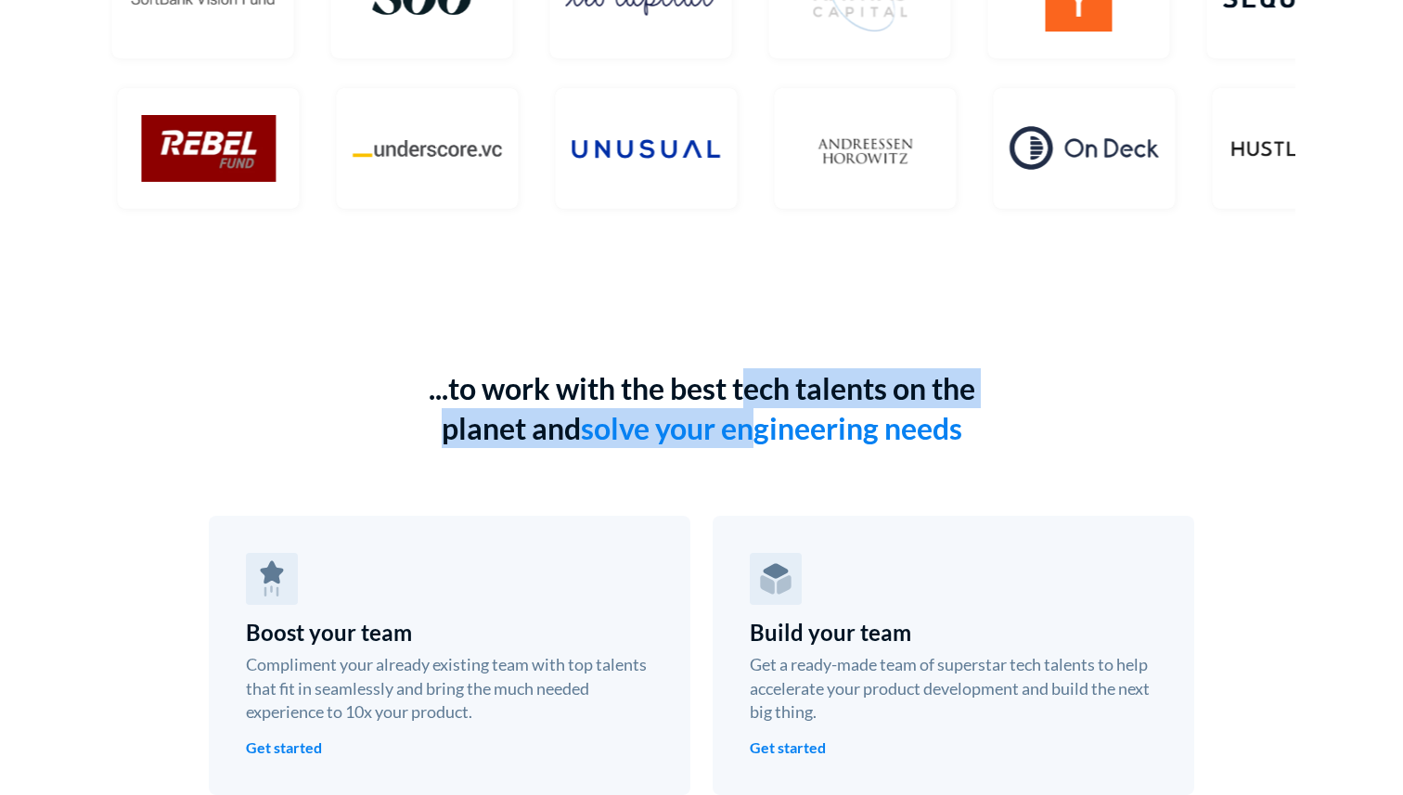
drag, startPoint x: 750, startPoint y: 373, endPoint x: 750, endPoint y: 435, distance: 62.2
click at [750, 435] on div "...to work with the best tech talents on the planet and solve your engineering …" at bounding box center [701, 408] width 631 height 80
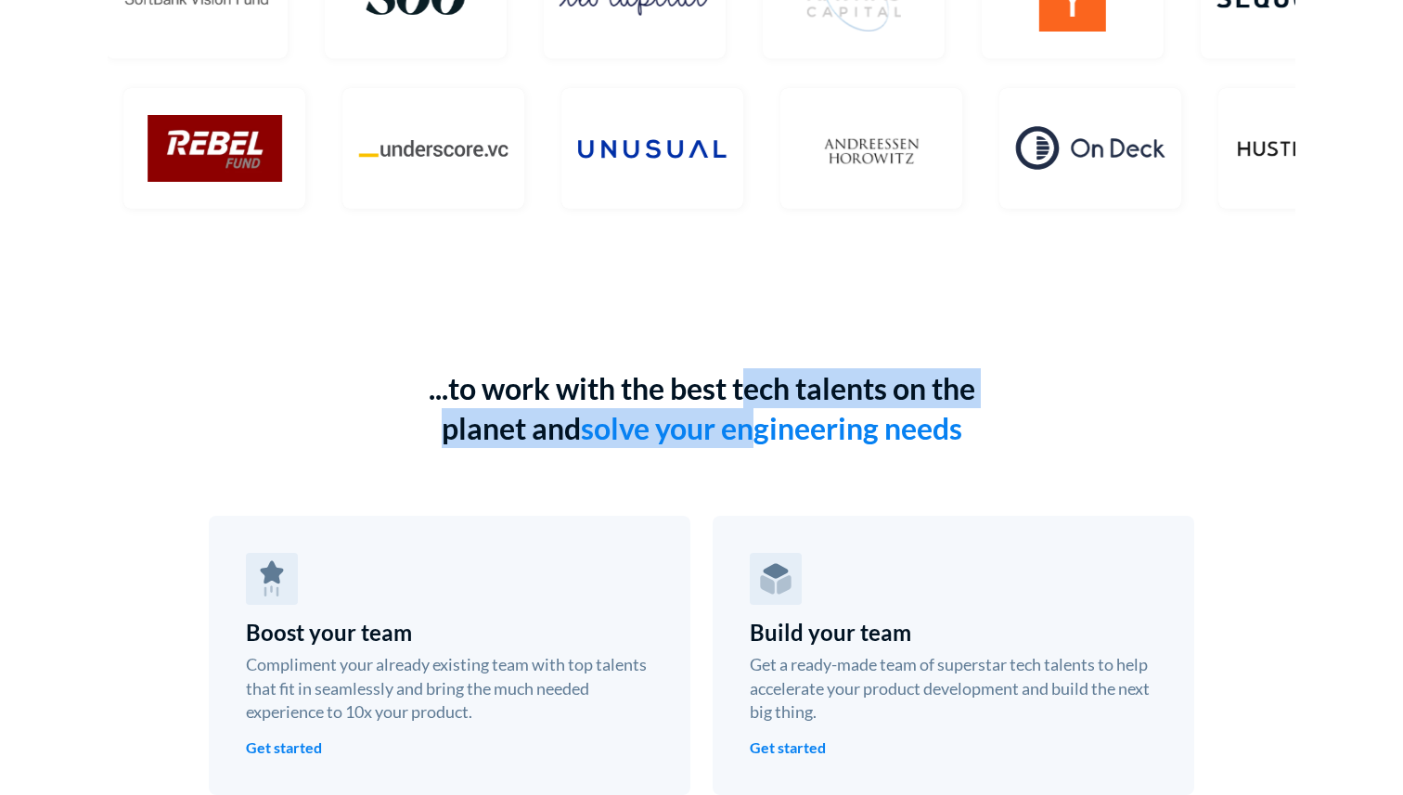
click at [750, 435] on h1 "solve your engineering needs" at bounding box center [771, 428] width 381 height 36
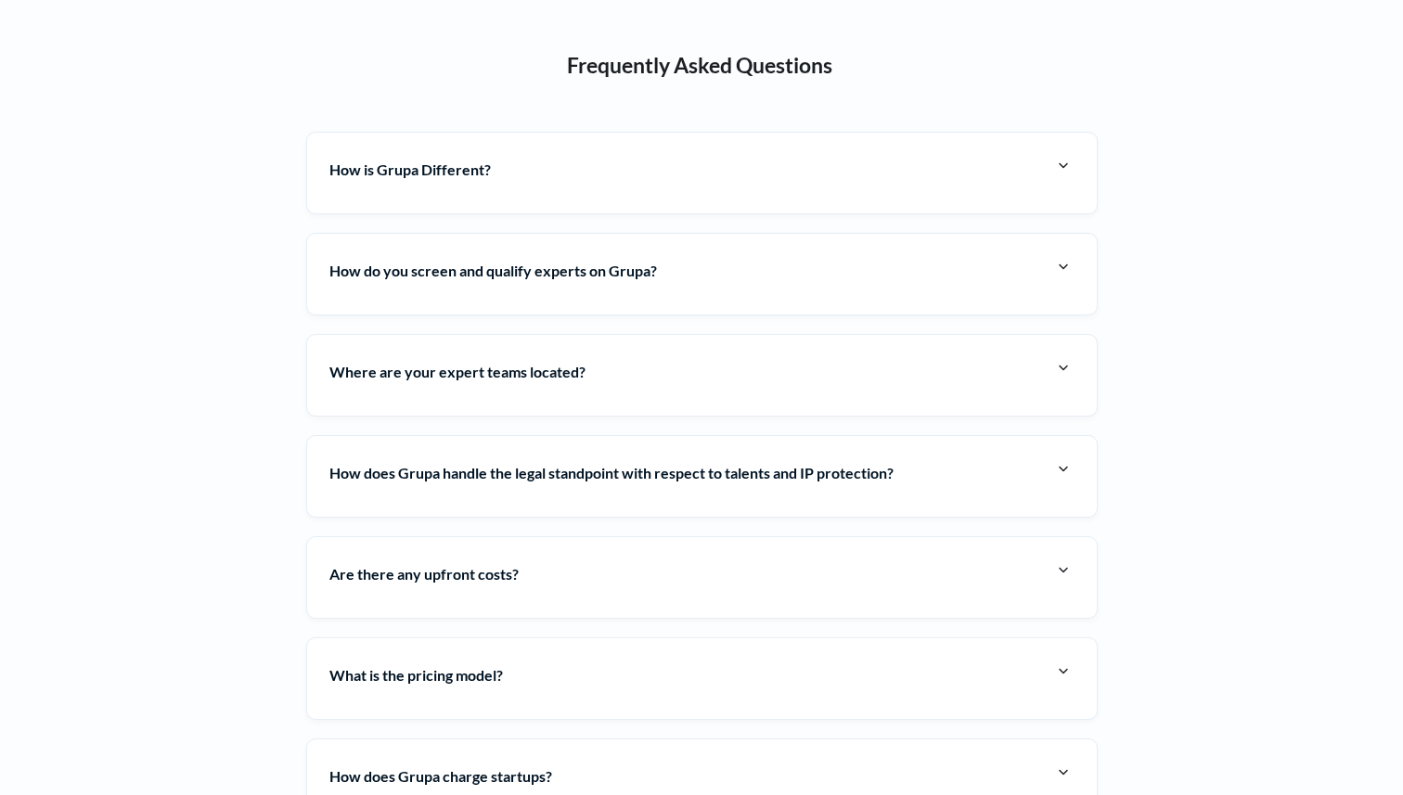
scroll to position [6756, 0]
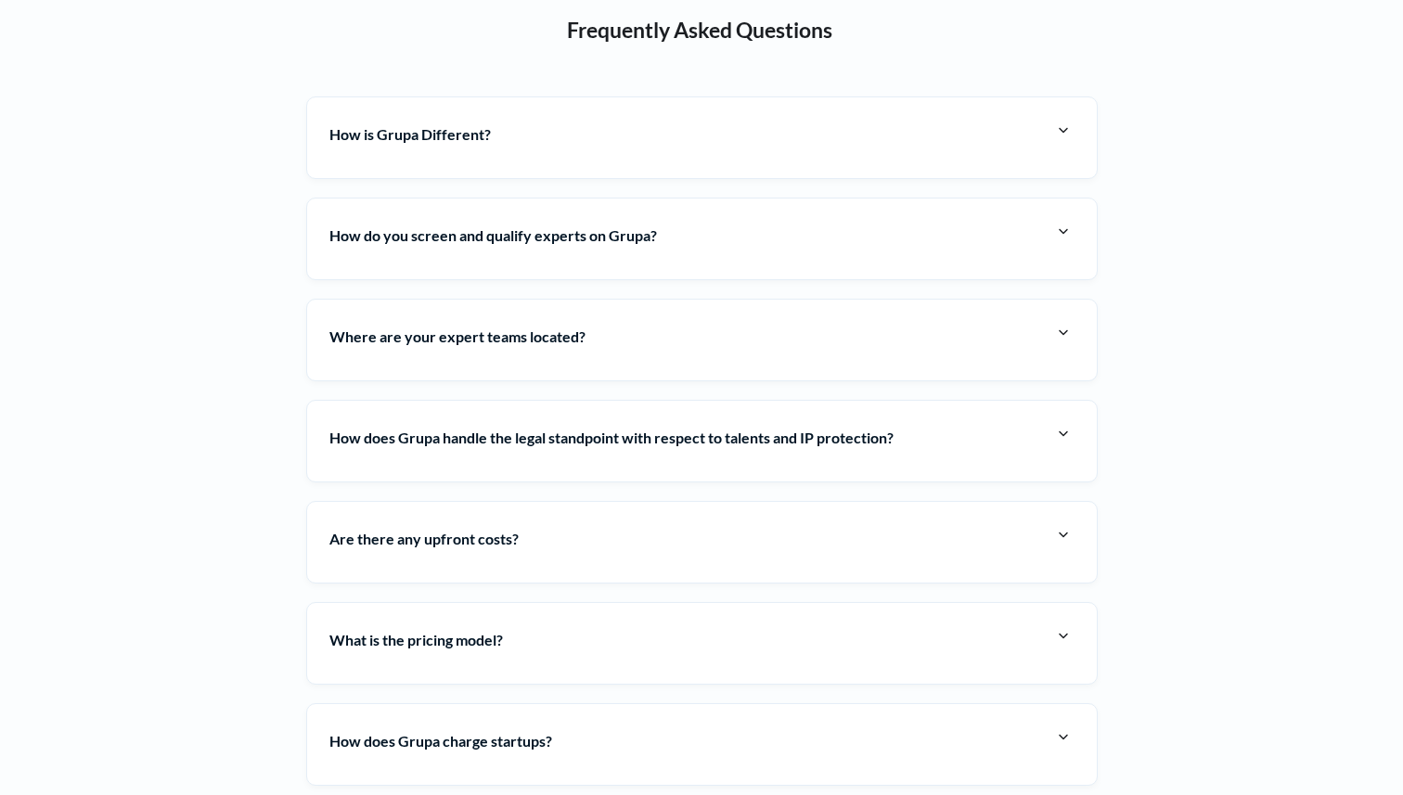
click at [685, 124] on h4 "How is Grupa Different?" at bounding box center [690, 134] width 723 height 29
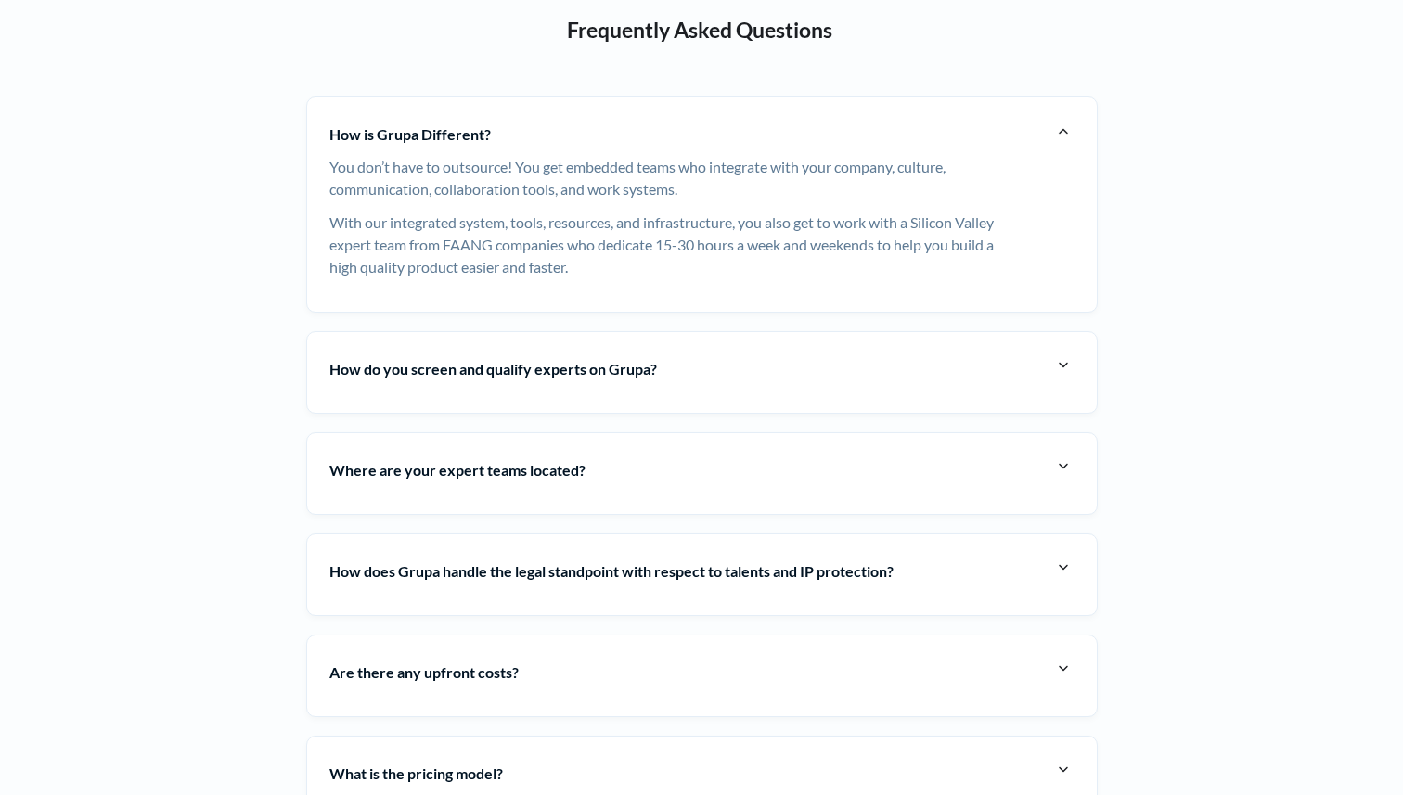
click at [668, 408] on div "How do you screen and qualify experts on Grupa? To be a verified expert on Grup…" at bounding box center [702, 372] width 792 height 83
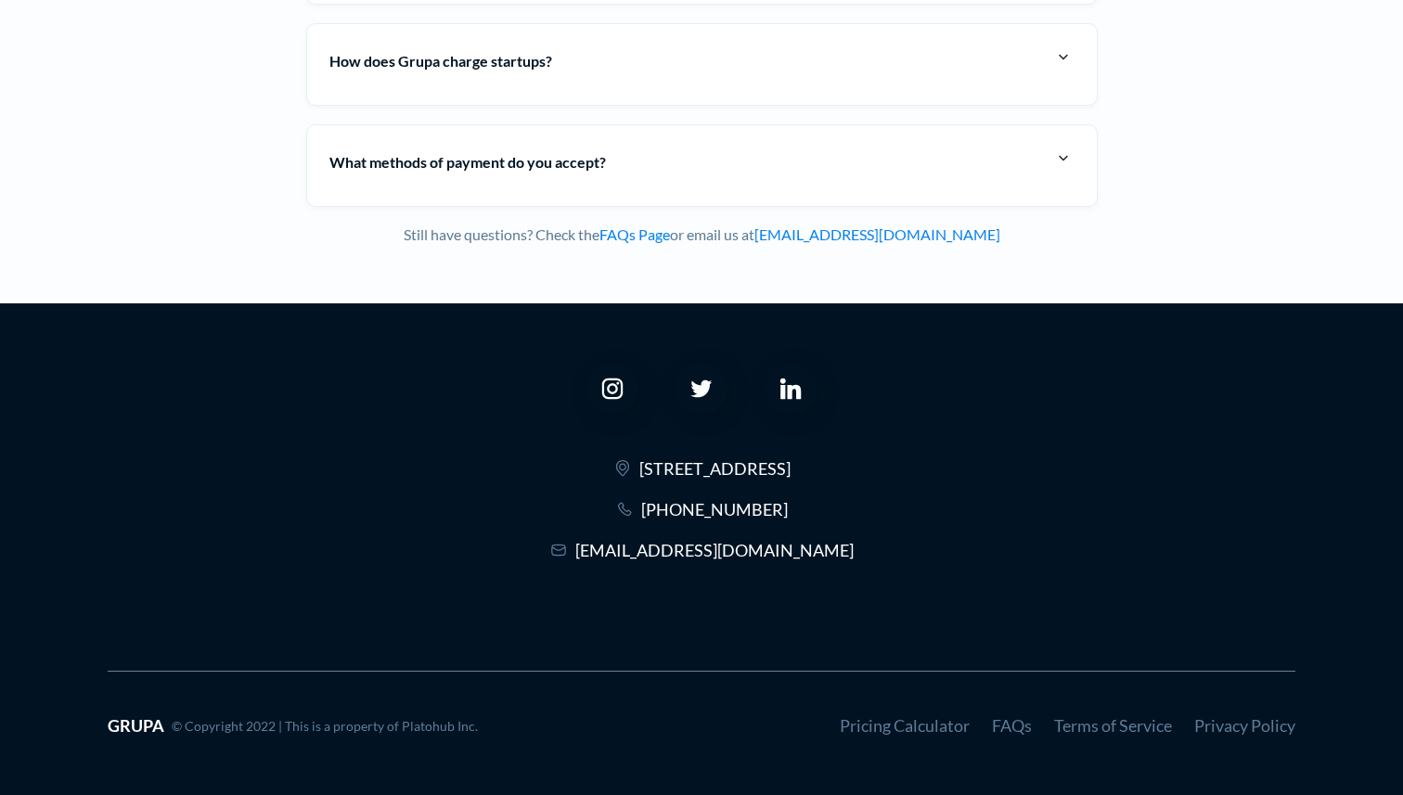
drag, startPoint x: 934, startPoint y: 472, endPoint x: 548, endPoint y: 473, distance: 386.1
click at [548, 473] on div "[STREET_ADDRESS]" at bounding box center [702, 468] width 1188 height 19
copy link "[STREET_ADDRESS]"
click at [1073, 554] on div "[EMAIL_ADDRESS][DOMAIN_NAME]" at bounding box center [702, 550] width 1188 height 19
click at [1084, 594] on div "[STREET_ADDRESS] (515)-984-0664 [EMAIL_ADDRESS][DOMAIN_NAME] GRUPA © Copyright …" at bounding box center [702, 519] width 1188 height 433
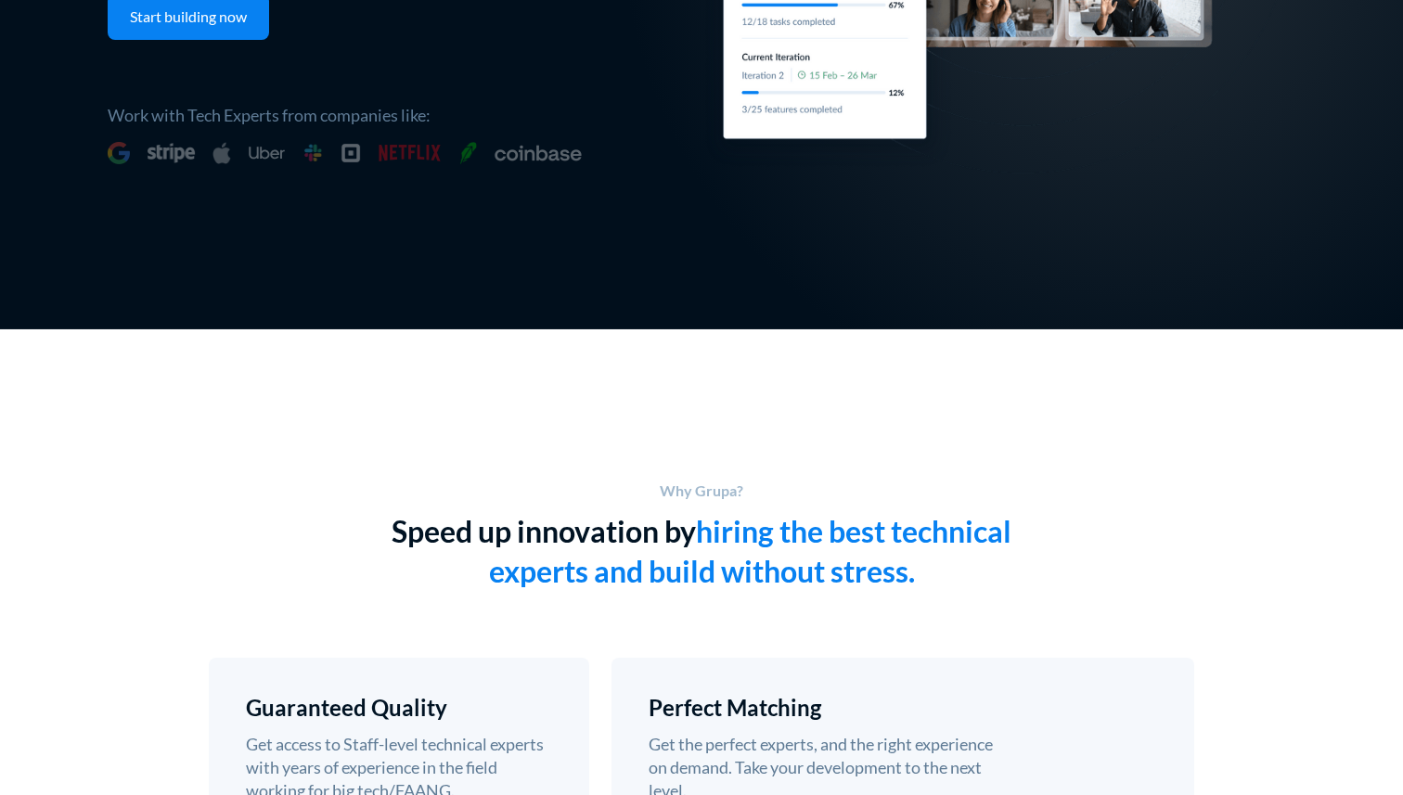
scroll to position [0, 0]
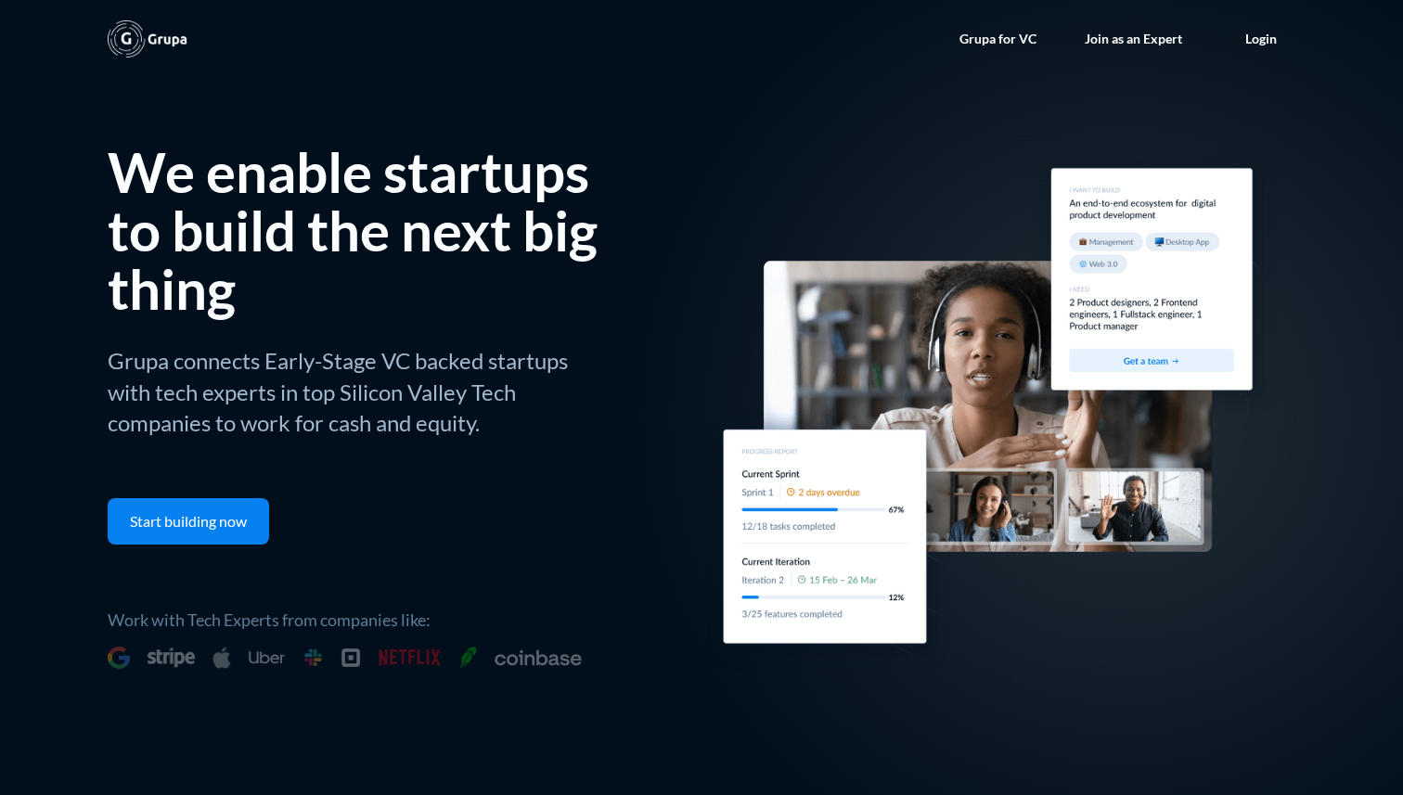
click at [1010, 42] on link "Grupa for VC" at bounding box center [998, 39] width 114 height 56
